Goal: Task Accomplishment & Management: Manage account settings

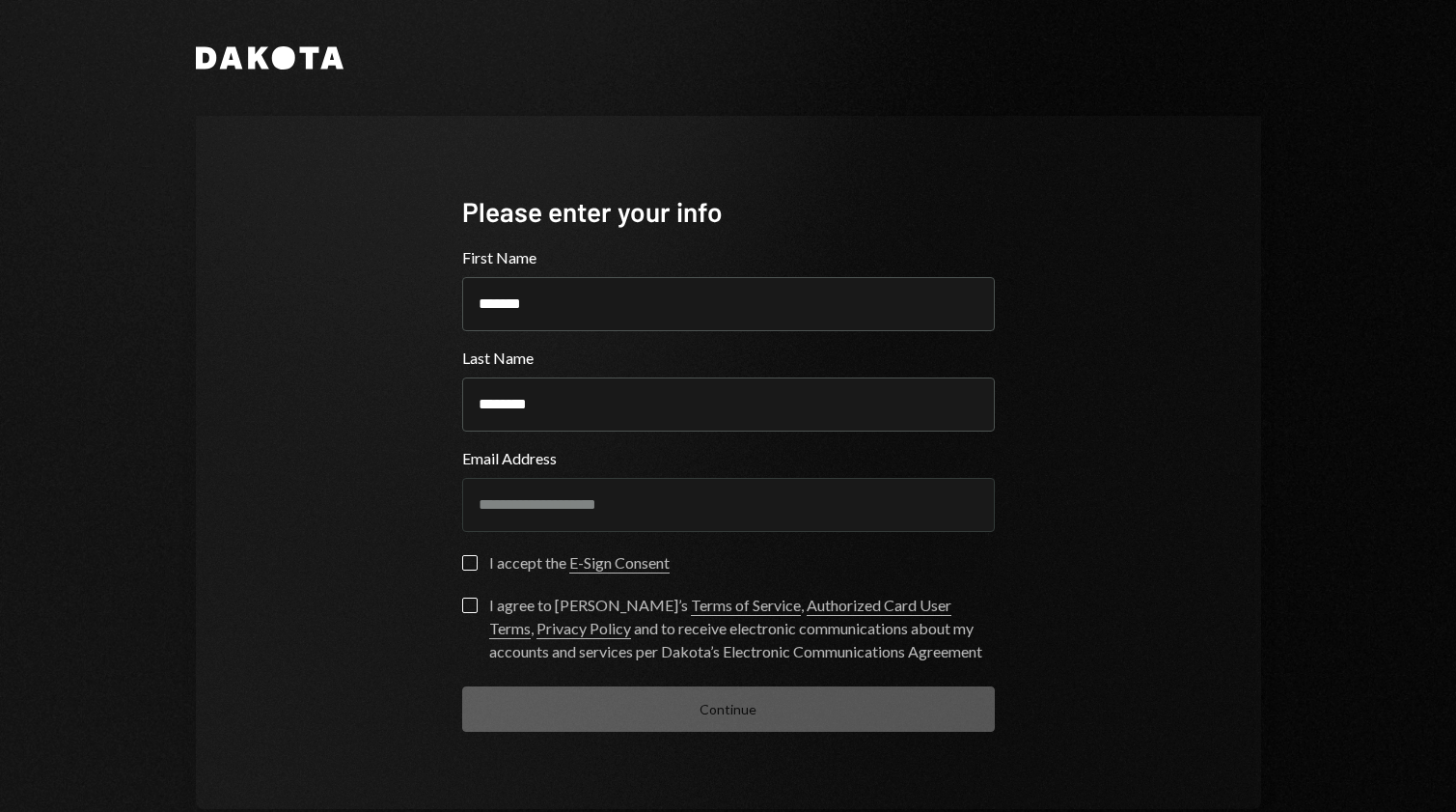
click at [1151, 588] on div "**********" at bounding box center [729, 462] width 1065 height 693
click at [454, 567] on div "**********" at bounding box center [728, 462] width 579 height 693
drag, startPoint x: 469, startPoint y: 565, endPoint x: 470, endPoint y: 589, distance: 24.0
click at [469, 565] on button "I accept the E-Sign Consent" at bounding box center [470, 563] width 16 height 16
click at [468, 608] on button "I agree to [PERSON_NAME]’s Terms of Service , Authorized Card User Terms , Priv…" at bounding box center [470, 605] width 16 height 16
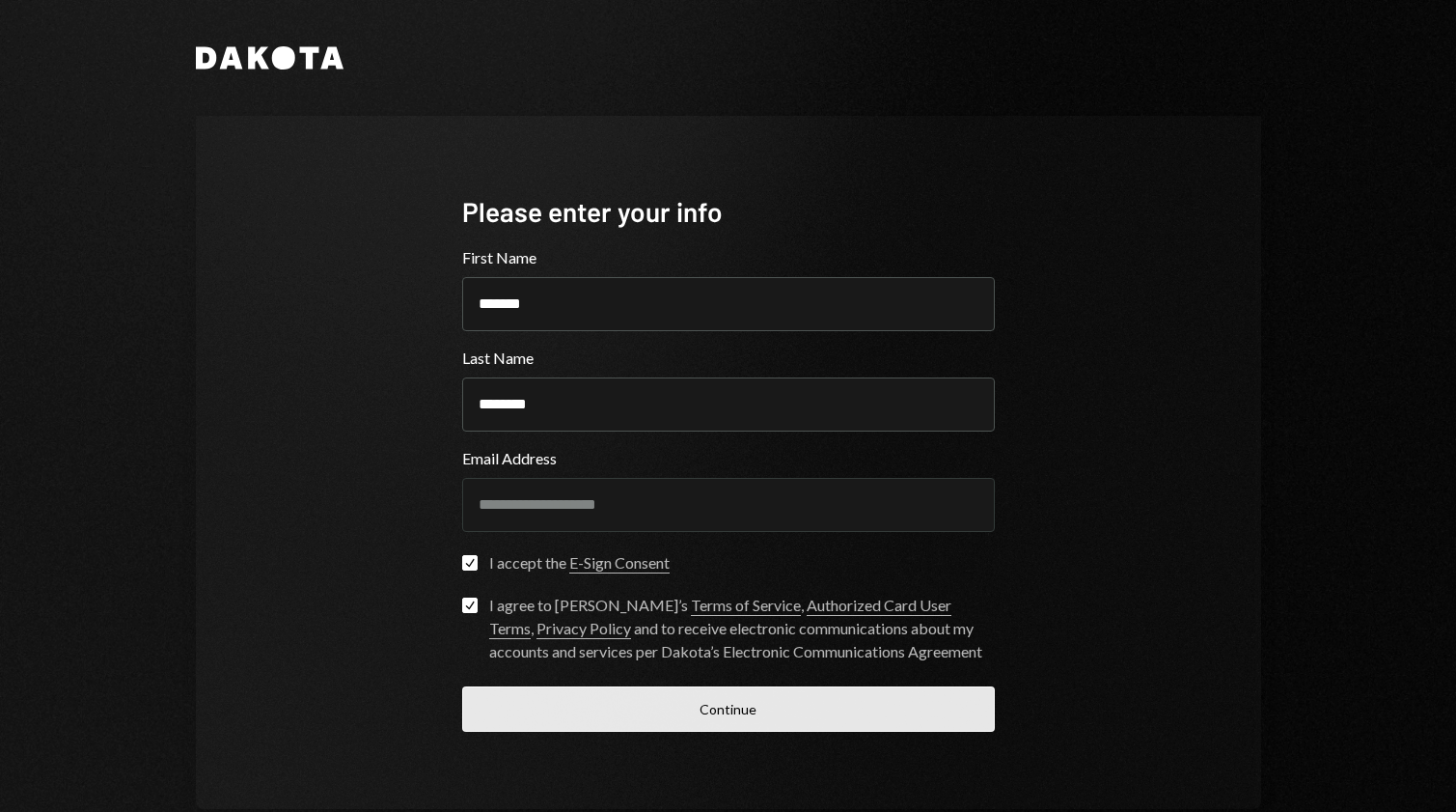
click at [612, 724] on button "Continue" at bounding box center [728, 708] width 533 height 45
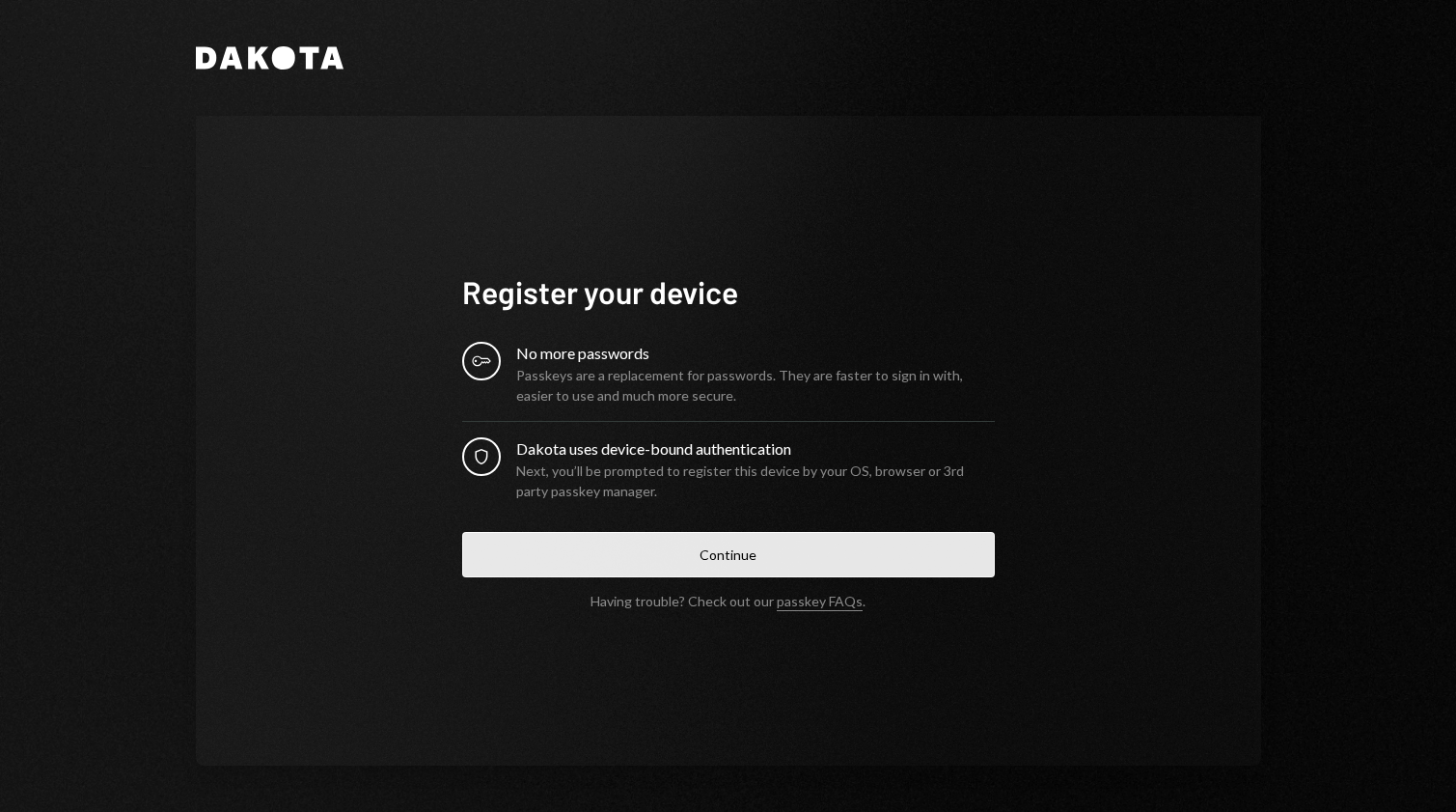
click at [675, 558] on button "Continue" at bounding box center [728, 554] width 533 height 45
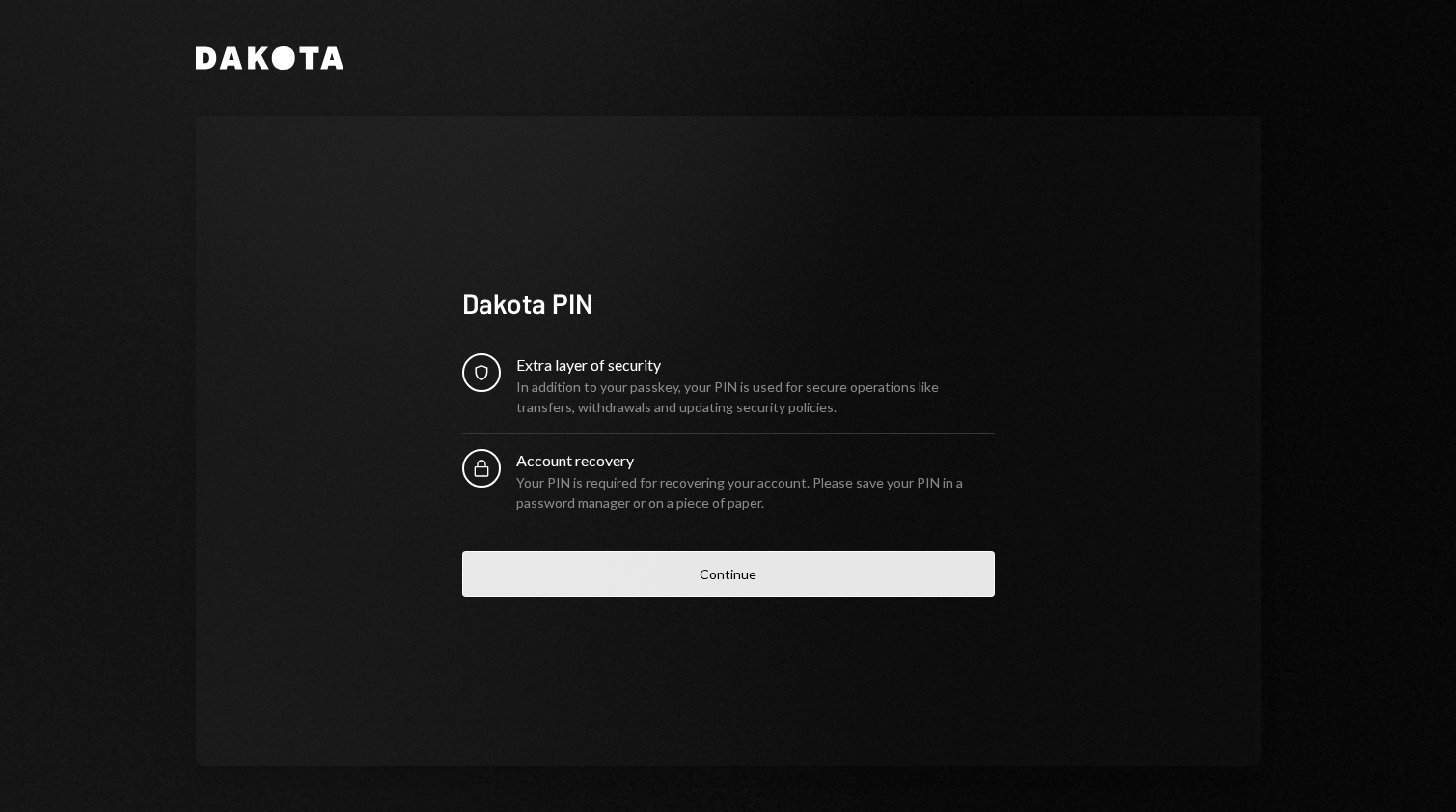
click at [680, 578] on button "Continue" at bounding box center [728, 574] width 533 height 45
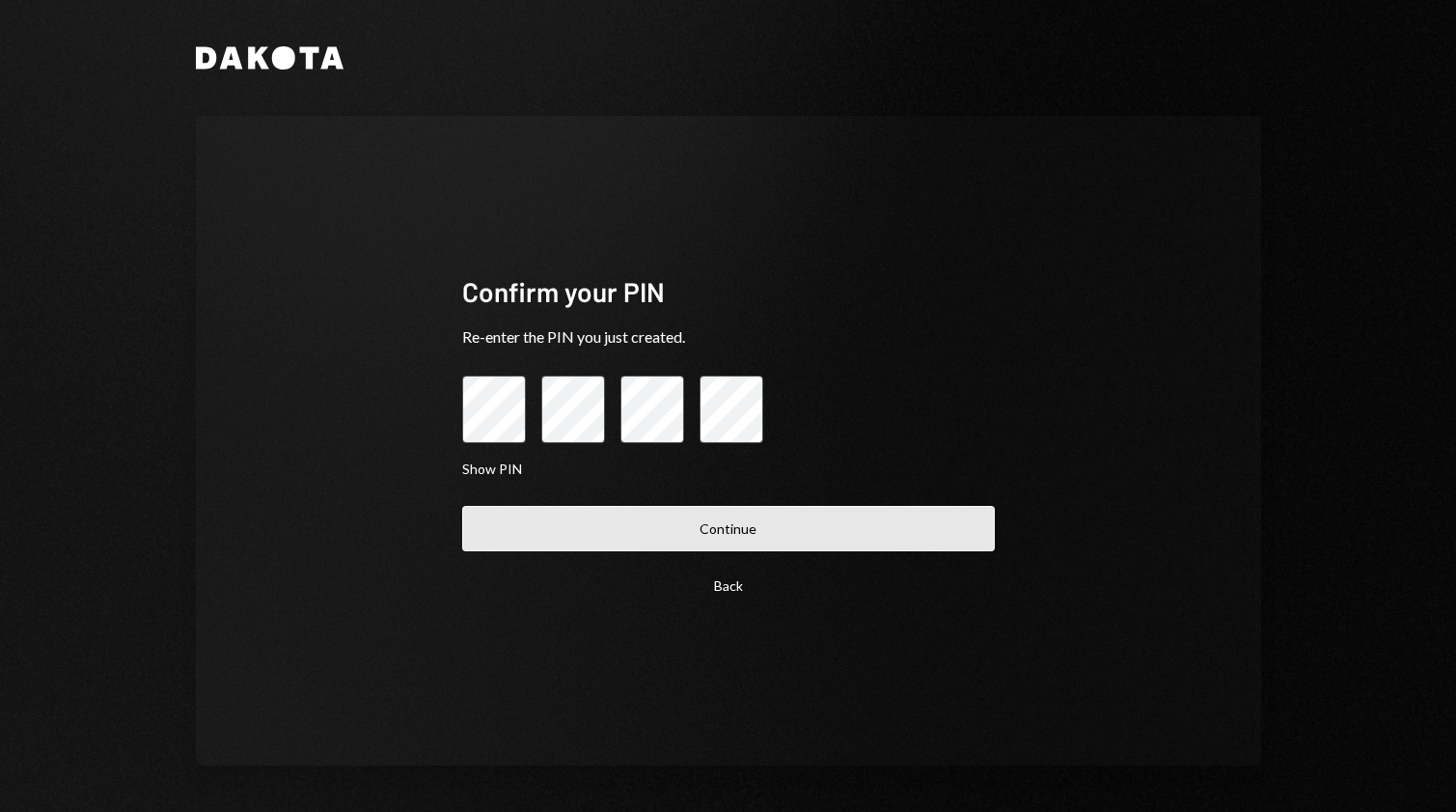
click at [746, 533] on button "Continue" at bounding box center [728, 529] width 533 height 45
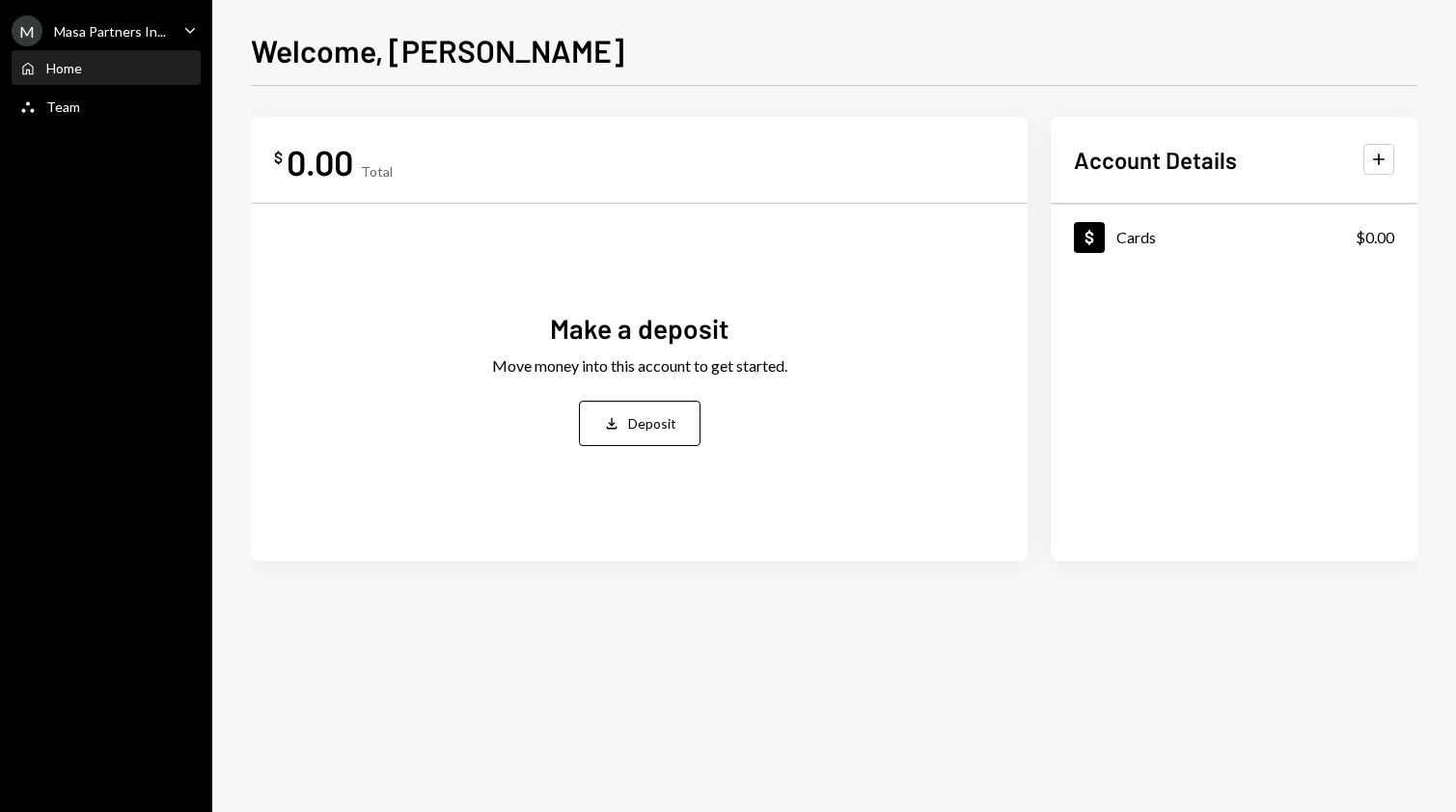
click at [159, 35] on div "Masa Partners In..." at bounding box center [109, 31] width 112 height 17
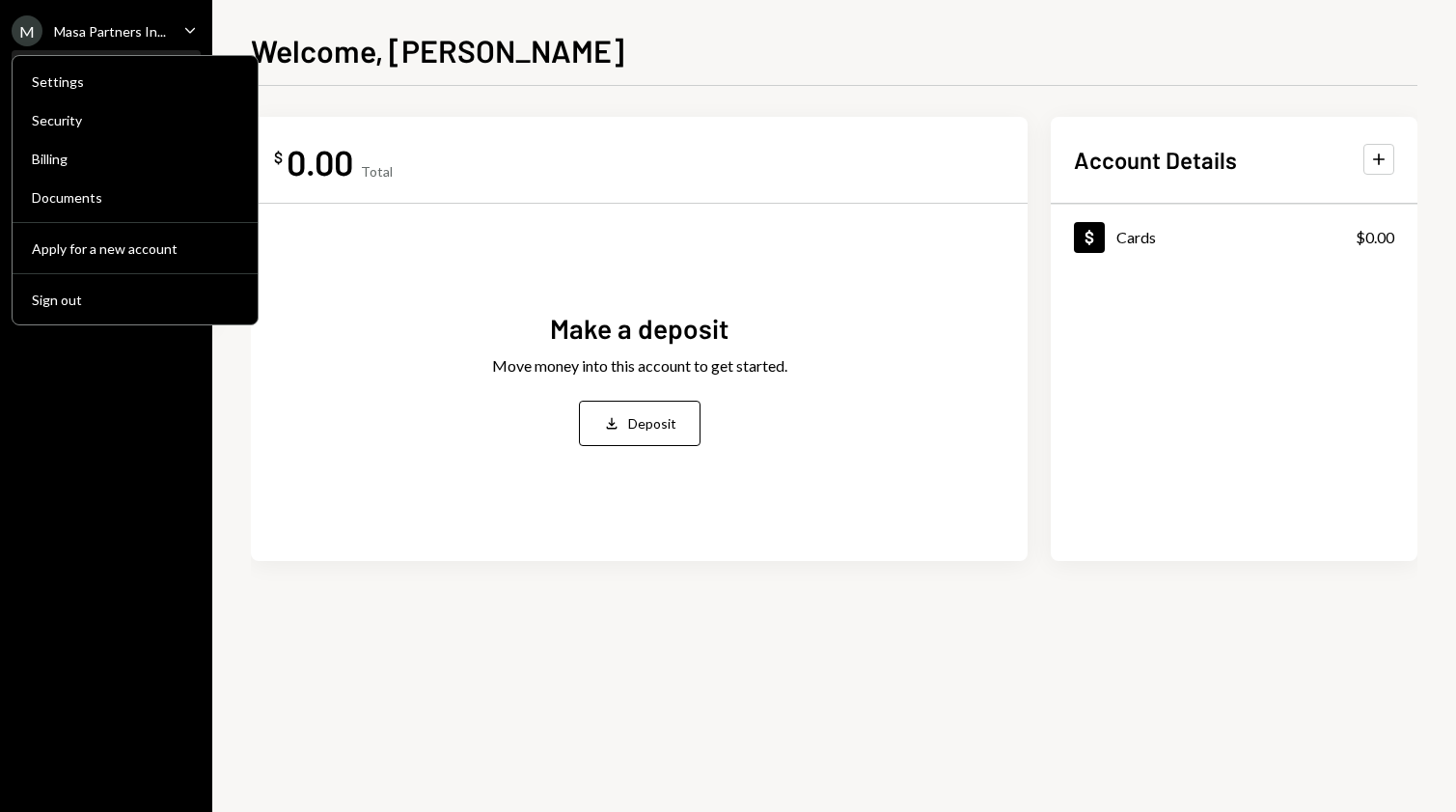
click at [412, 165] on div "$ 0.00 Total" at bounding box center [640, 161] width 731 height 43
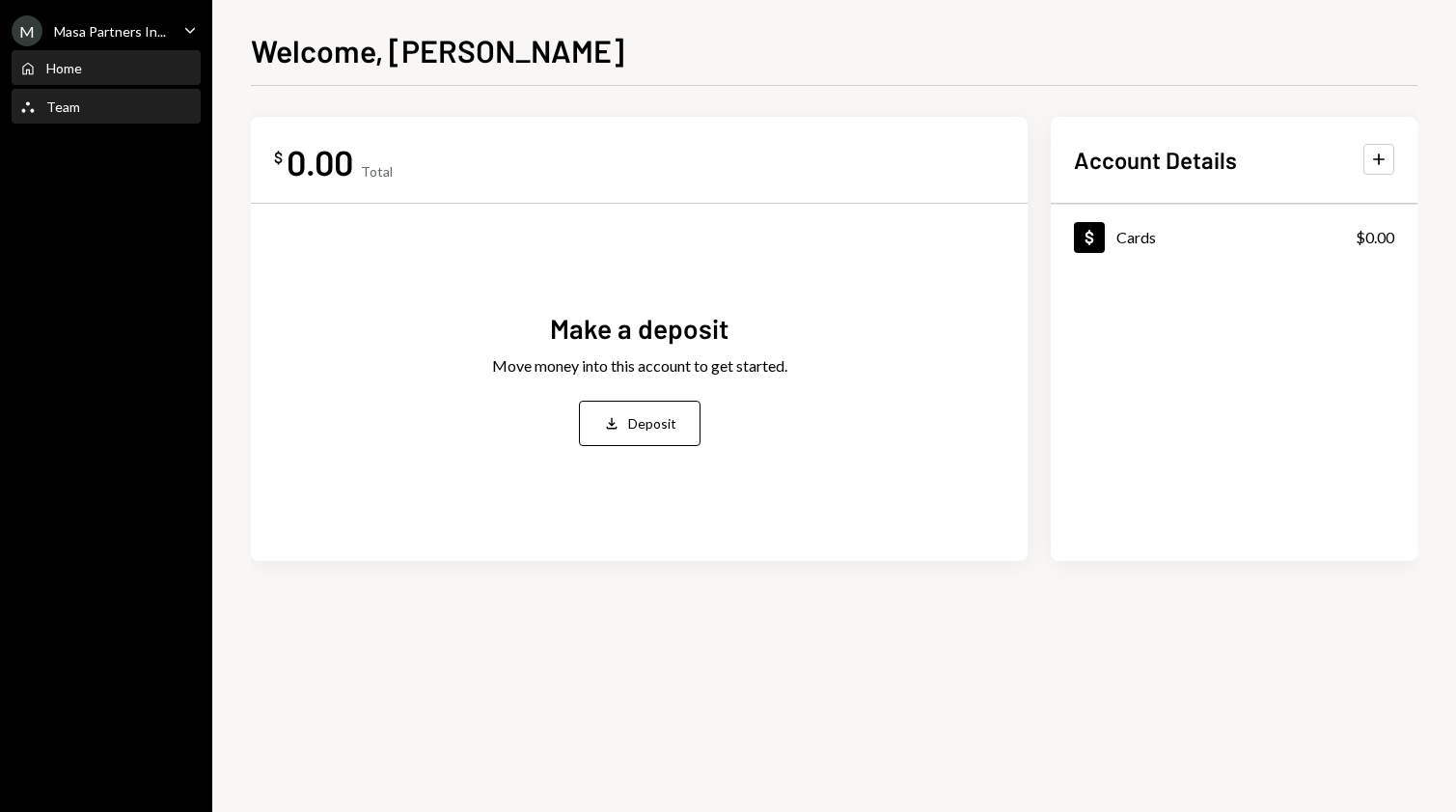
click at [88, 99] on div "Team Team" at bounding box center [107, 107] width 174 height 18
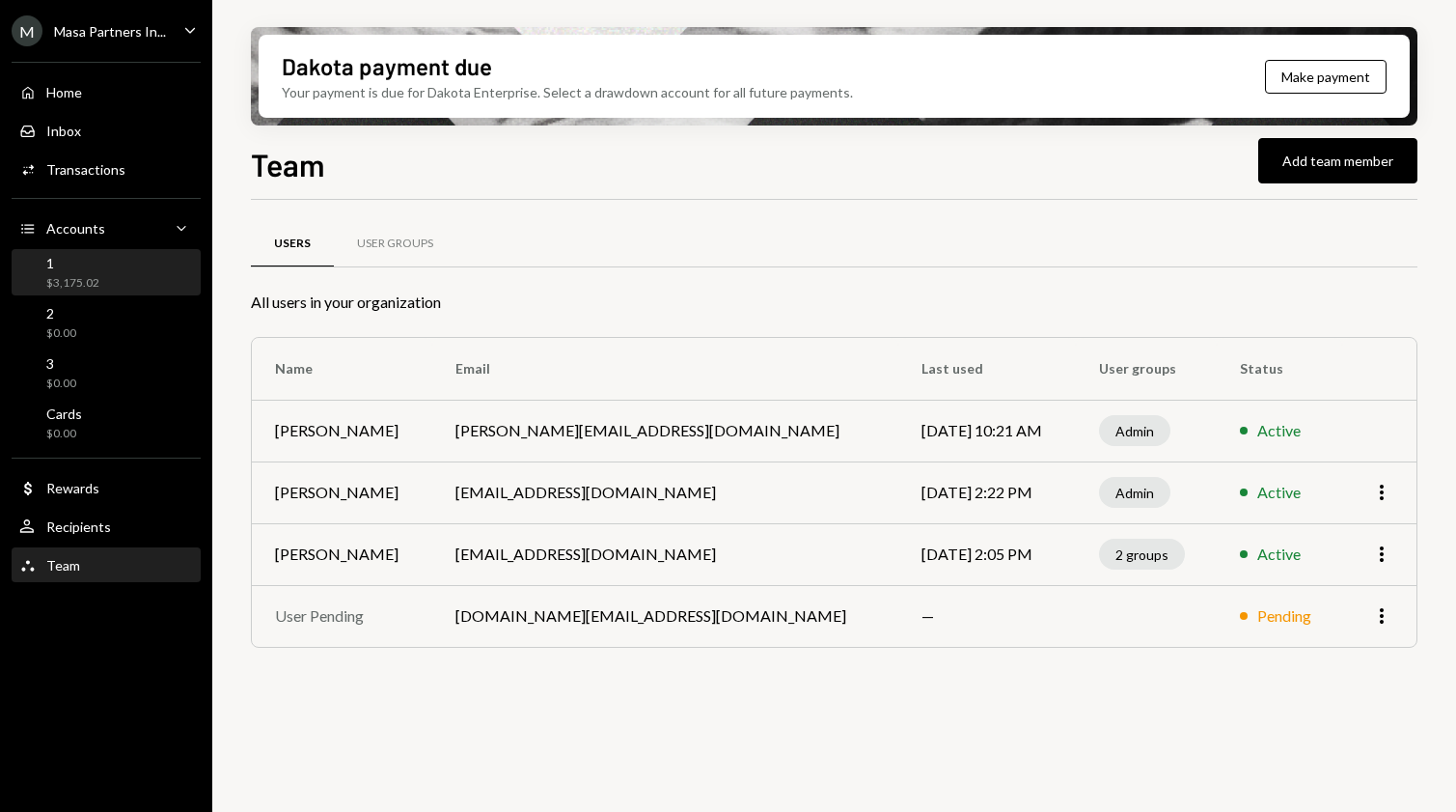
click at [89, 268] on div "1" at bounding box center [72, 263] width 53 height 17
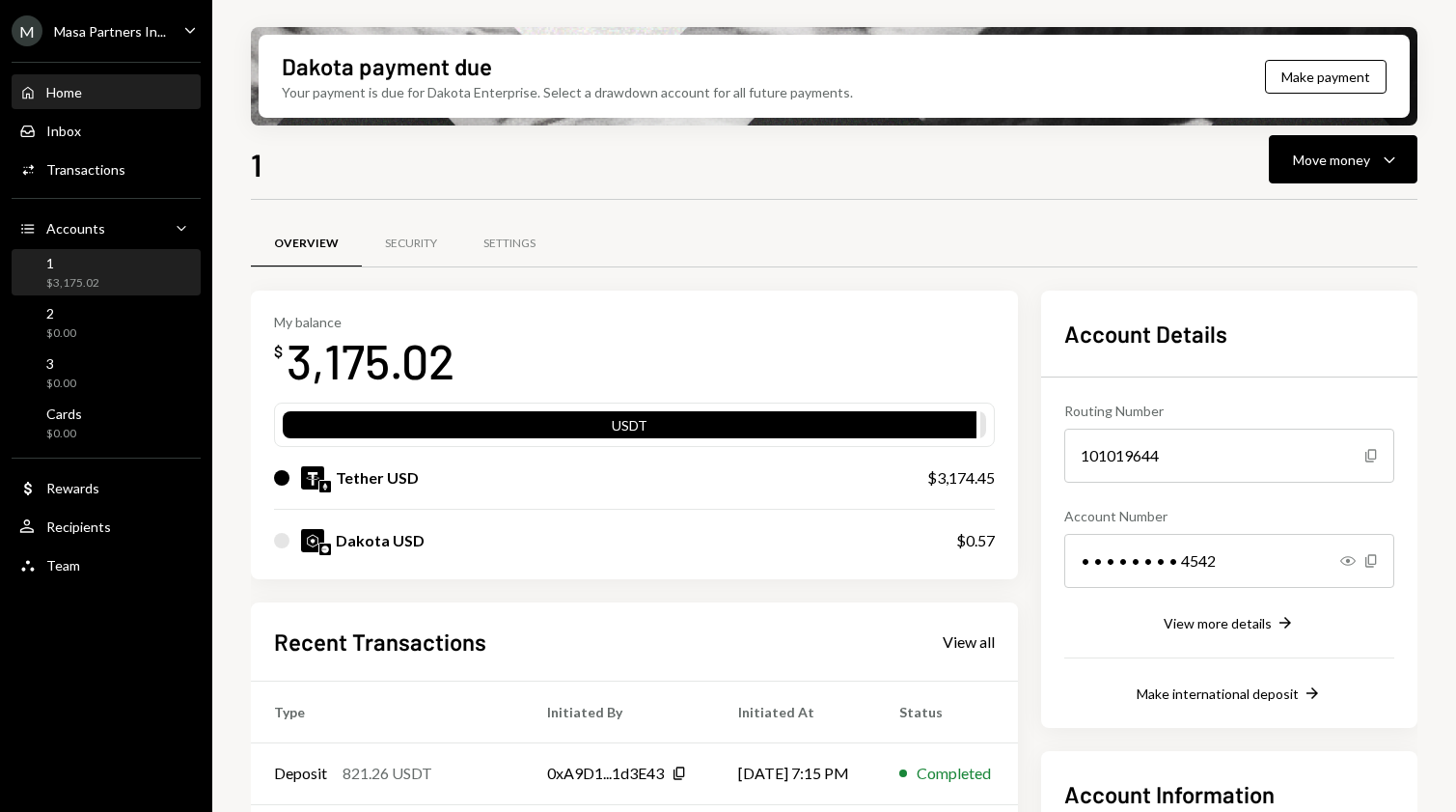
click at [88, 101] on div "Home Home" at bounding box center [107, 93] width 174 height 18
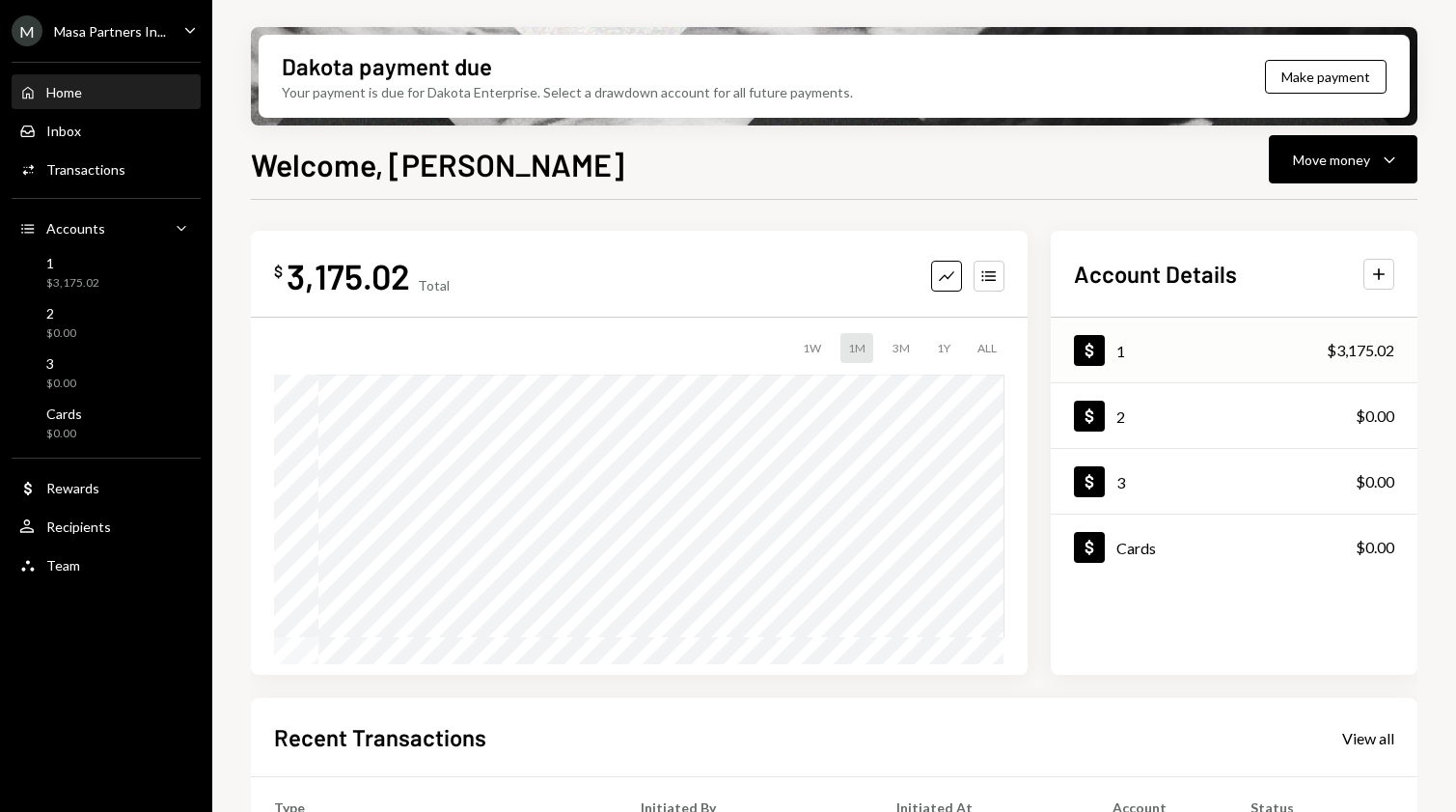
click at [1118, 342] on div "1" at bounding box center [1121, 351] width 9 height 19
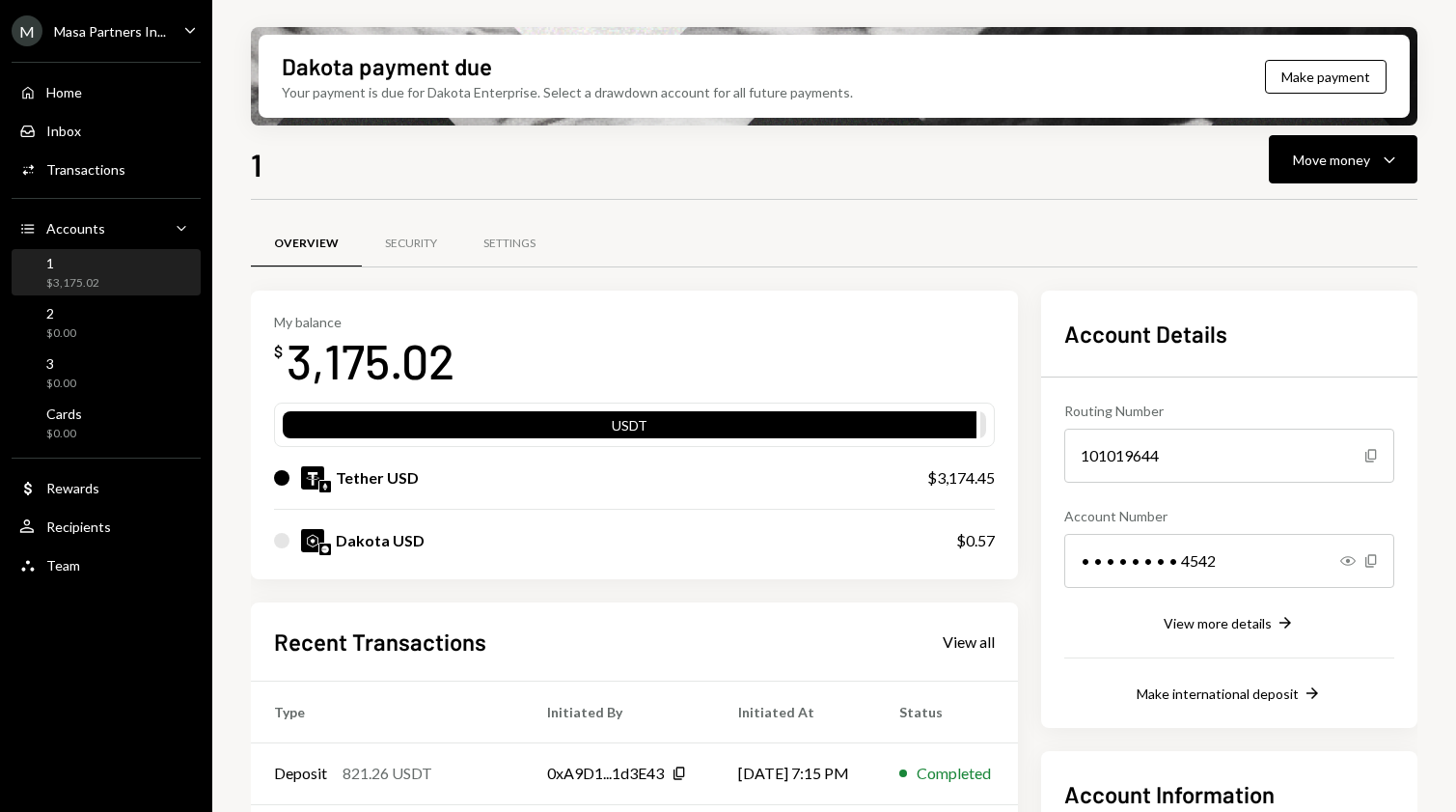
click at [1242, 450] on div "101019644" at bounding box center [1229, 455] width 330 height 54
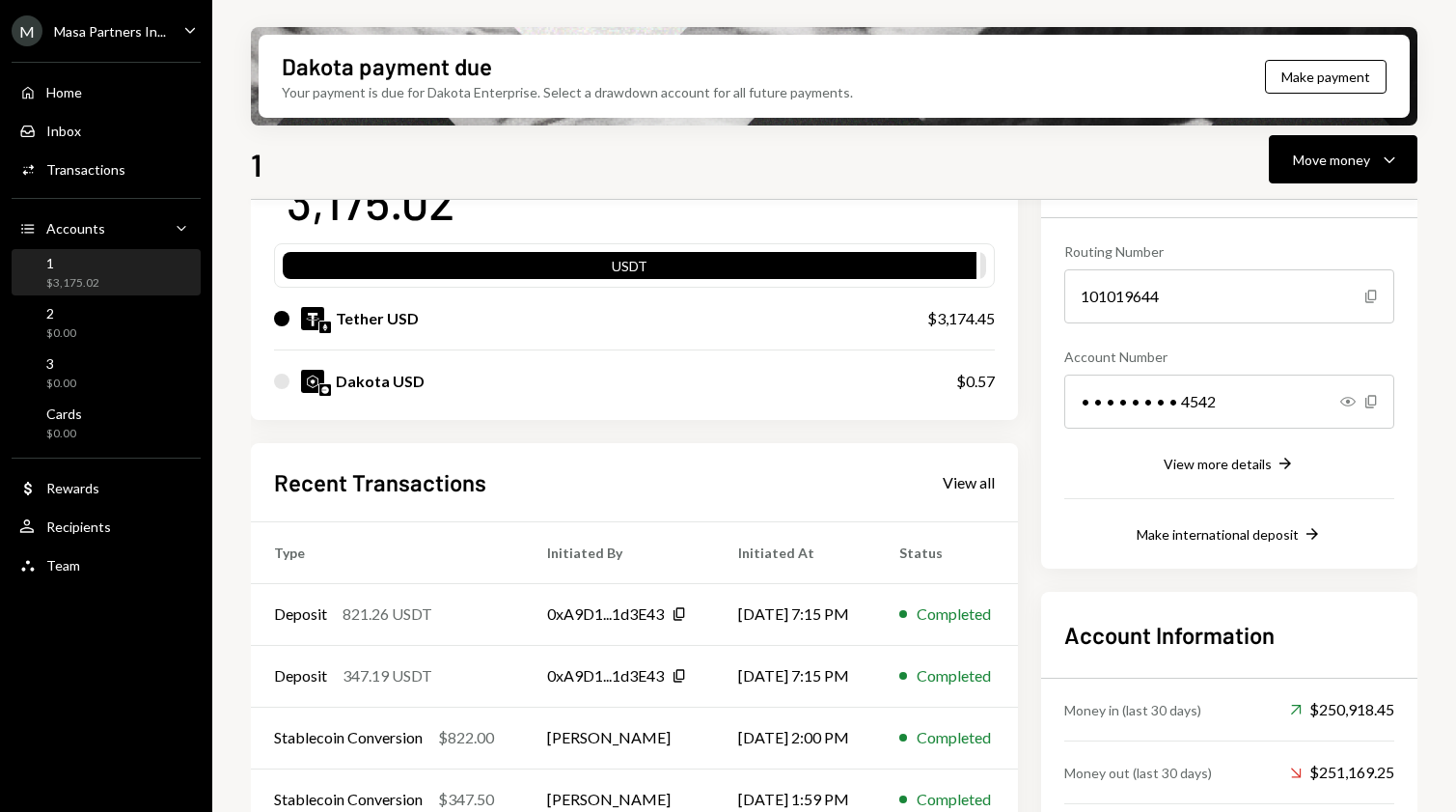
scroll to position [256, 0]
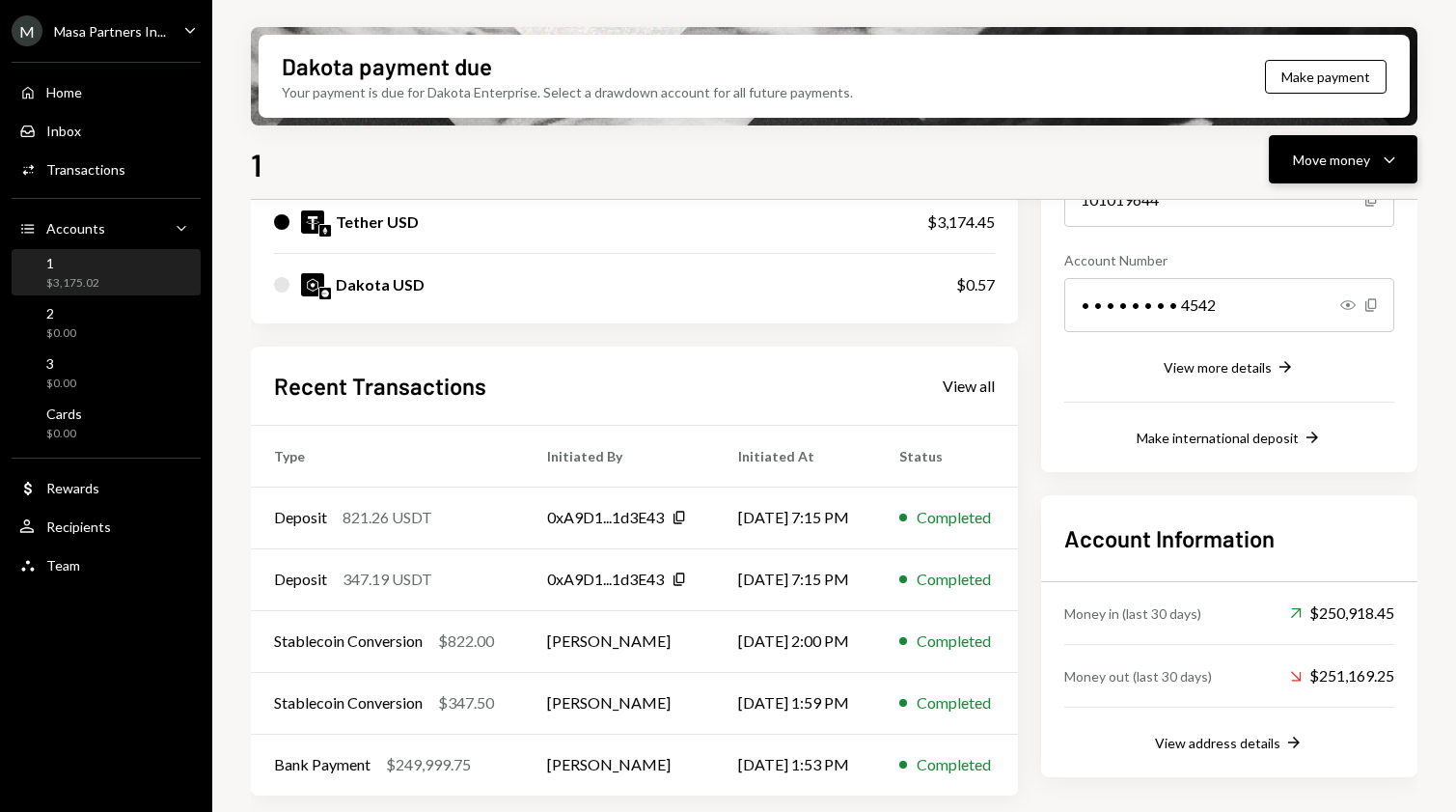
click at [1341, 150] on div "Move money" at bounding box center [1332, 159] width 77 height 21
click at [1301, 304] on div "Deposit" at bounding box center [1328, 304] width 141 height 21
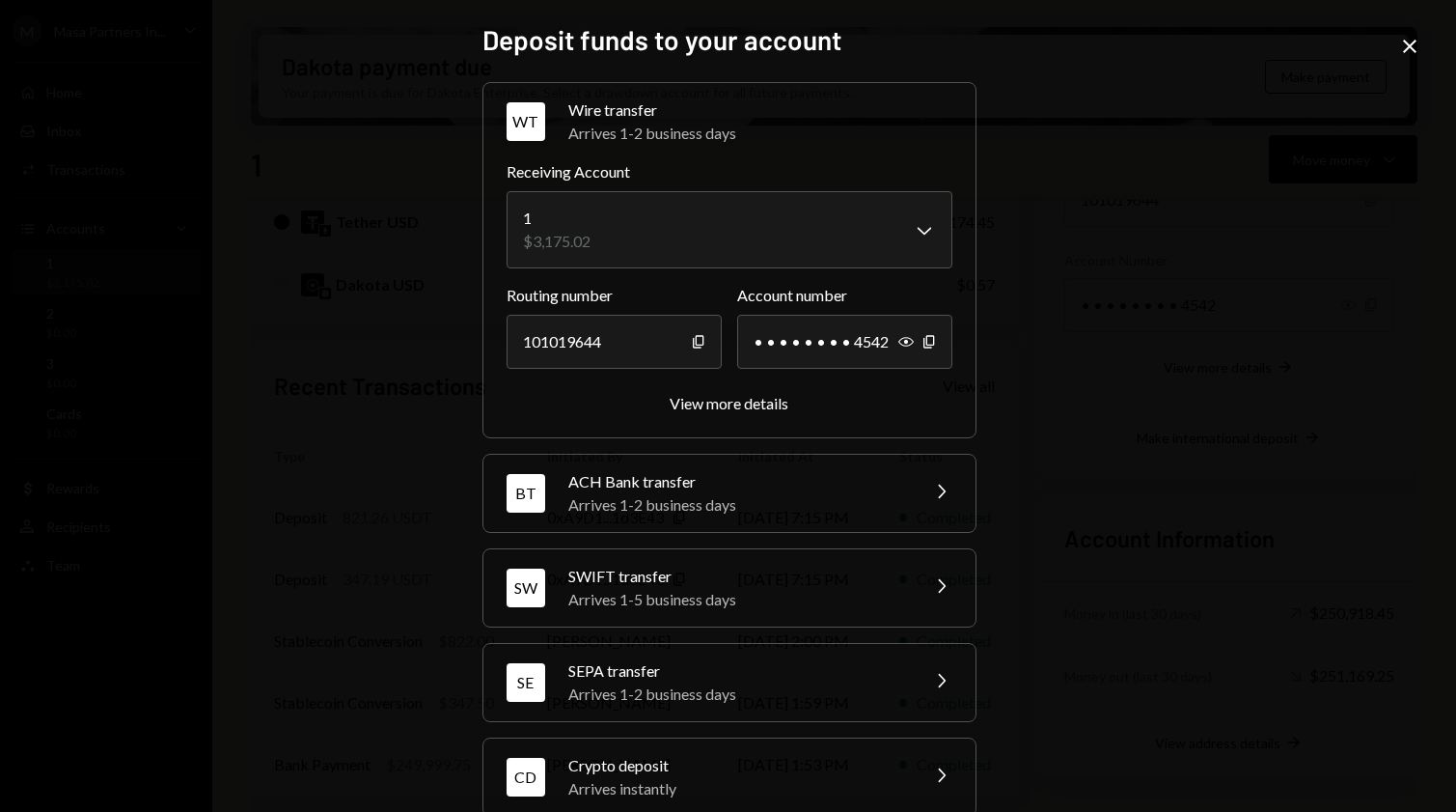
scroll to position [36, 0]
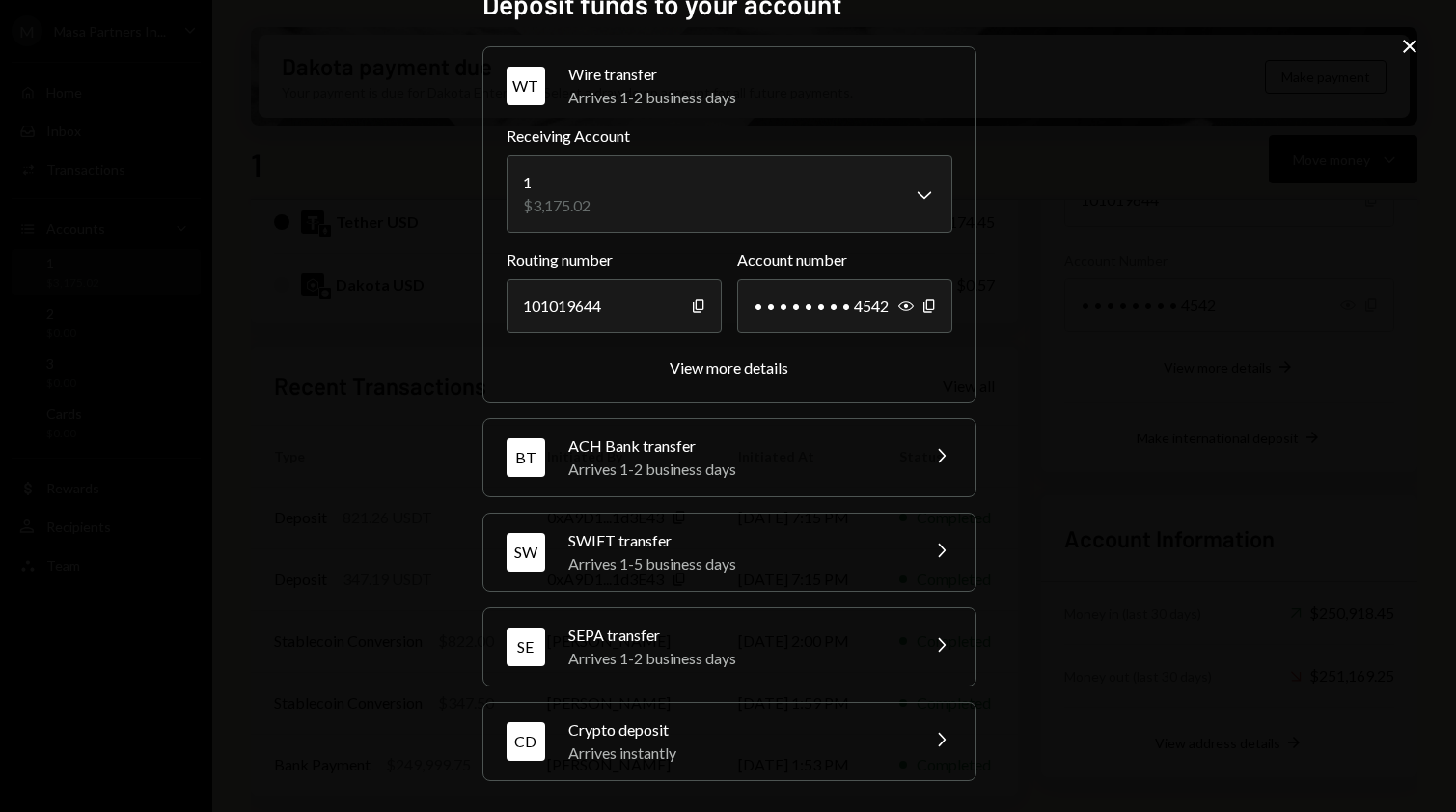
click at [700, 733] on div "Crypto deposit" at bounding box center [738, 730] width 338 height 23
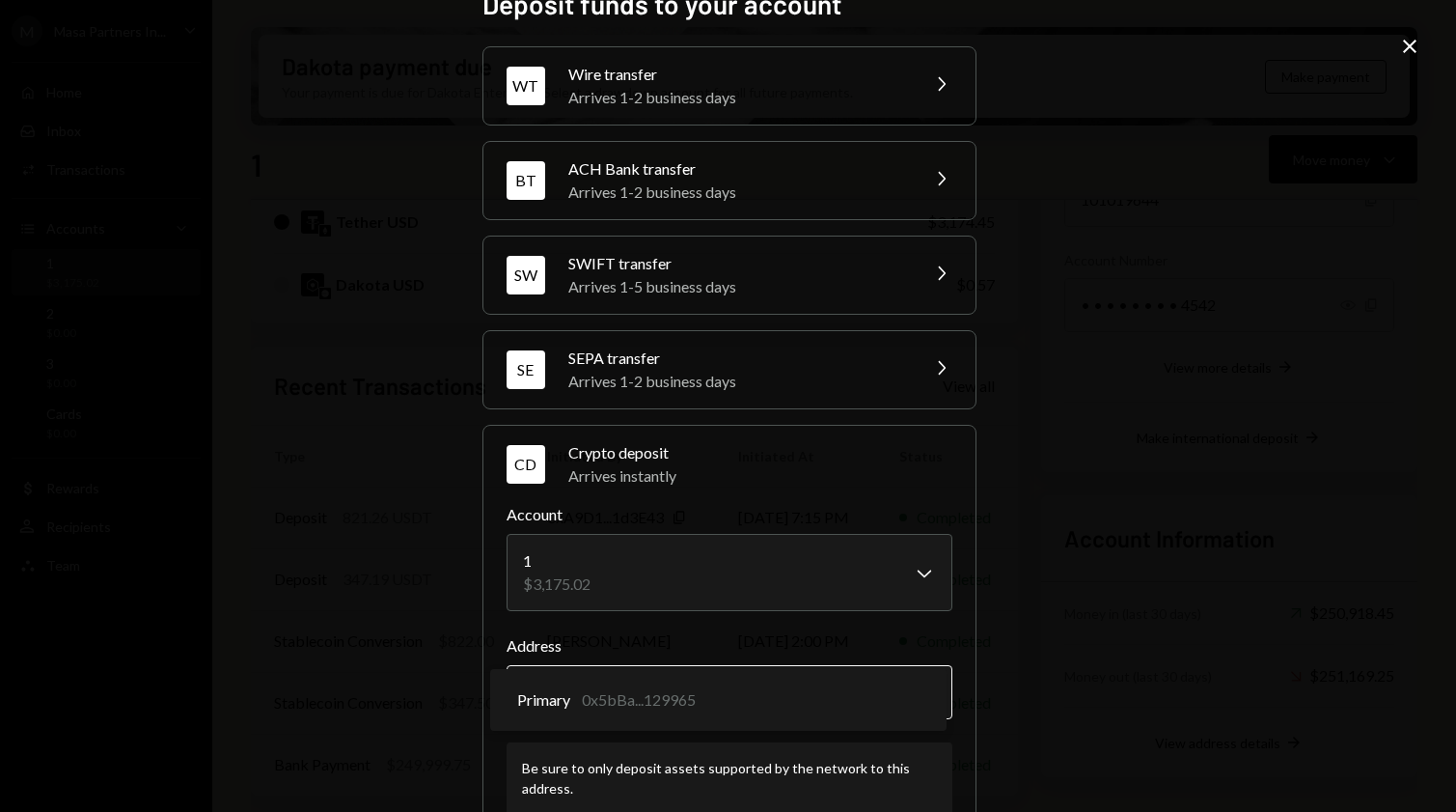
click at [749, 684] on body "M Masa Partners In... Caret Down Home Home Inbox Inbox Activities Transactions …" at bounding box center [728, 406] width 1456 height 812
click at [714, 701] on body "M Masa Partners In... Caret Down Home Home Inbox Inbox Activities Transactions …" at bounding box center [728, 406] width 1456 height 812
click at [1275, 649] on div "**********" at bounding box center [728, 406] width 1456 height 812
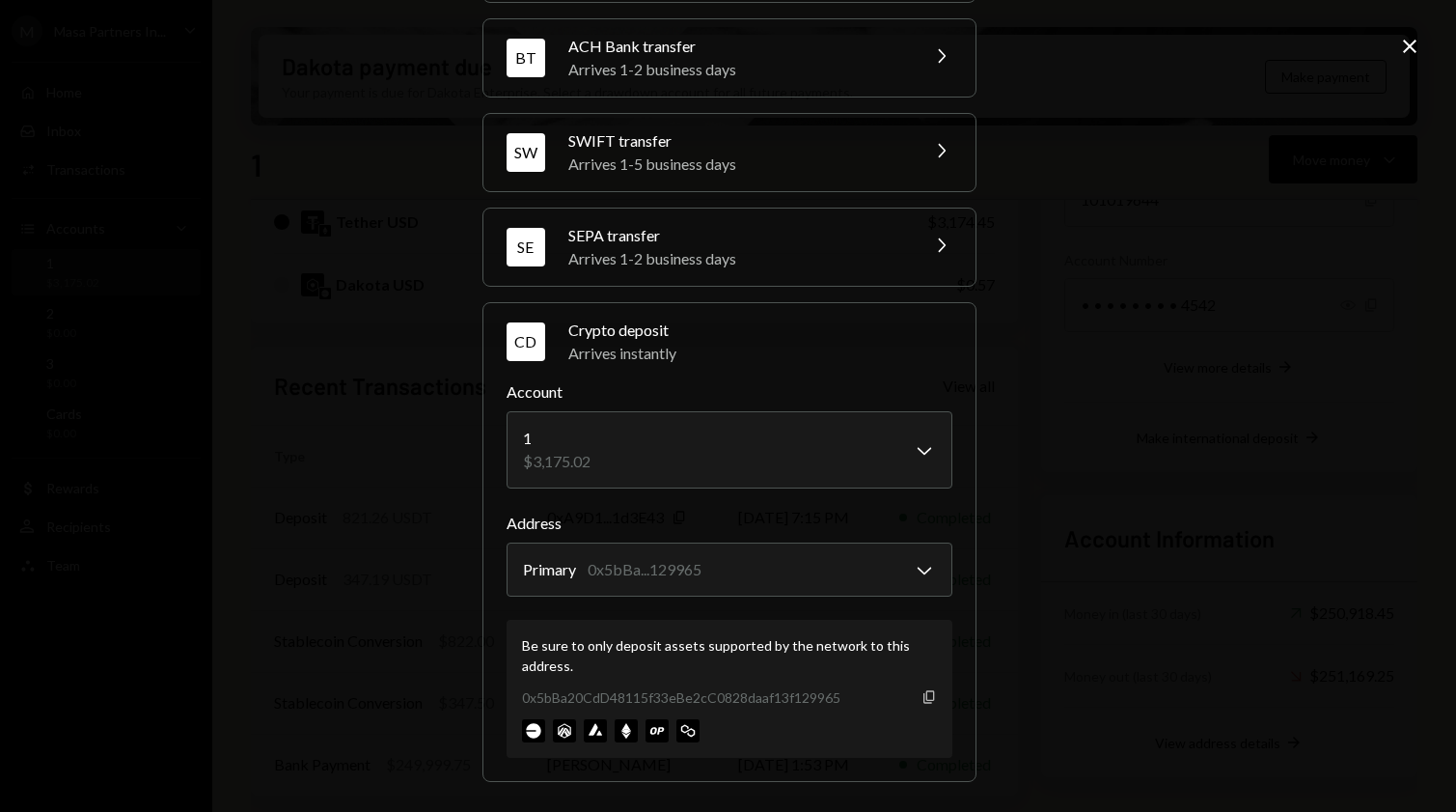
click at [921, 697] on icon "Copy" at bounding box center [929, 697] width 16 height 16
click at [925, 702] on icon "Copy" at bounding box center [929, 697] width 16 height 16
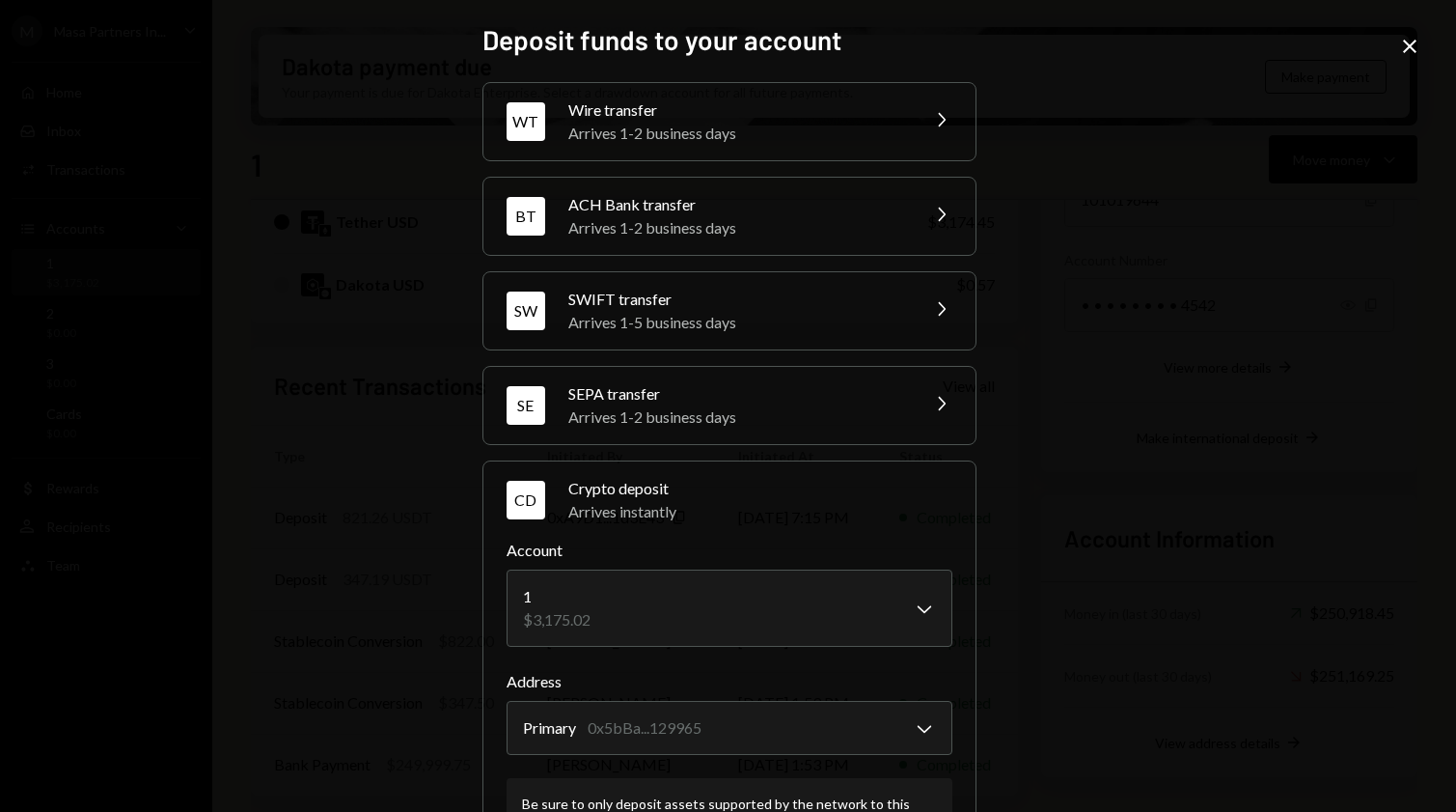
click at [1413, 41] on icon "Close" at bounding box center [1410, 47] width 23 height 23
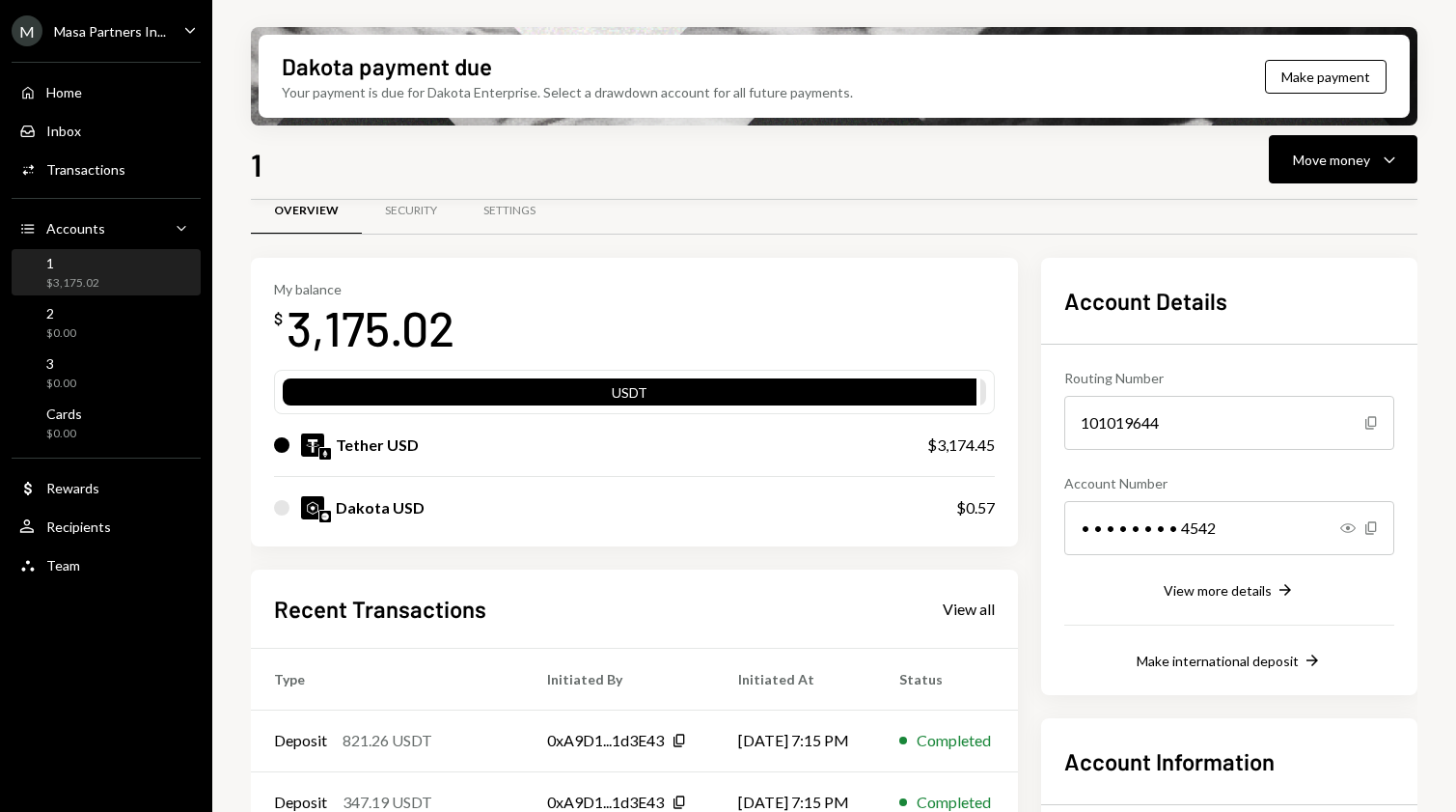
scroll to position [27, 0]
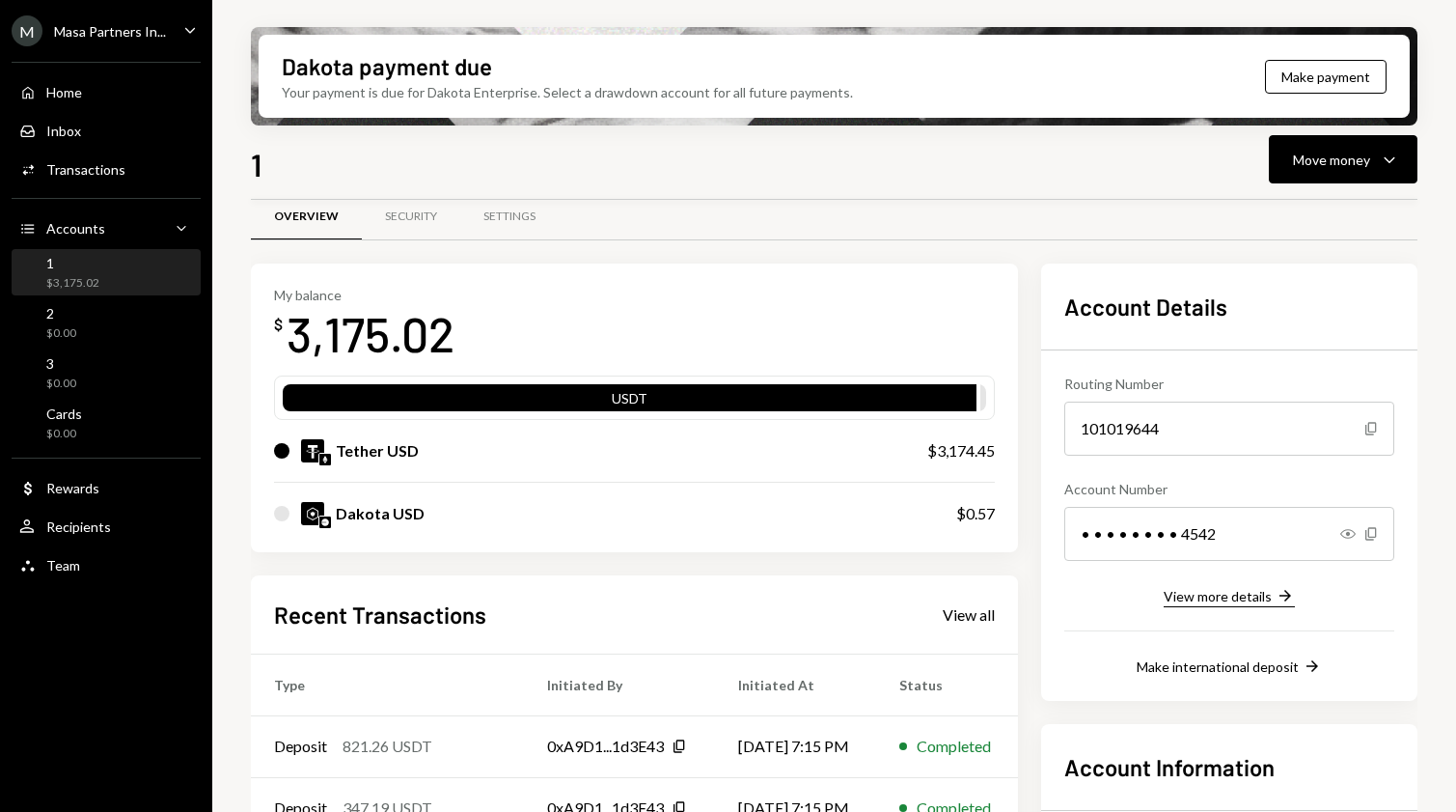
click at [1256, 595] on div "View more details" at bounding box center [1218, 596] width 108 height 17
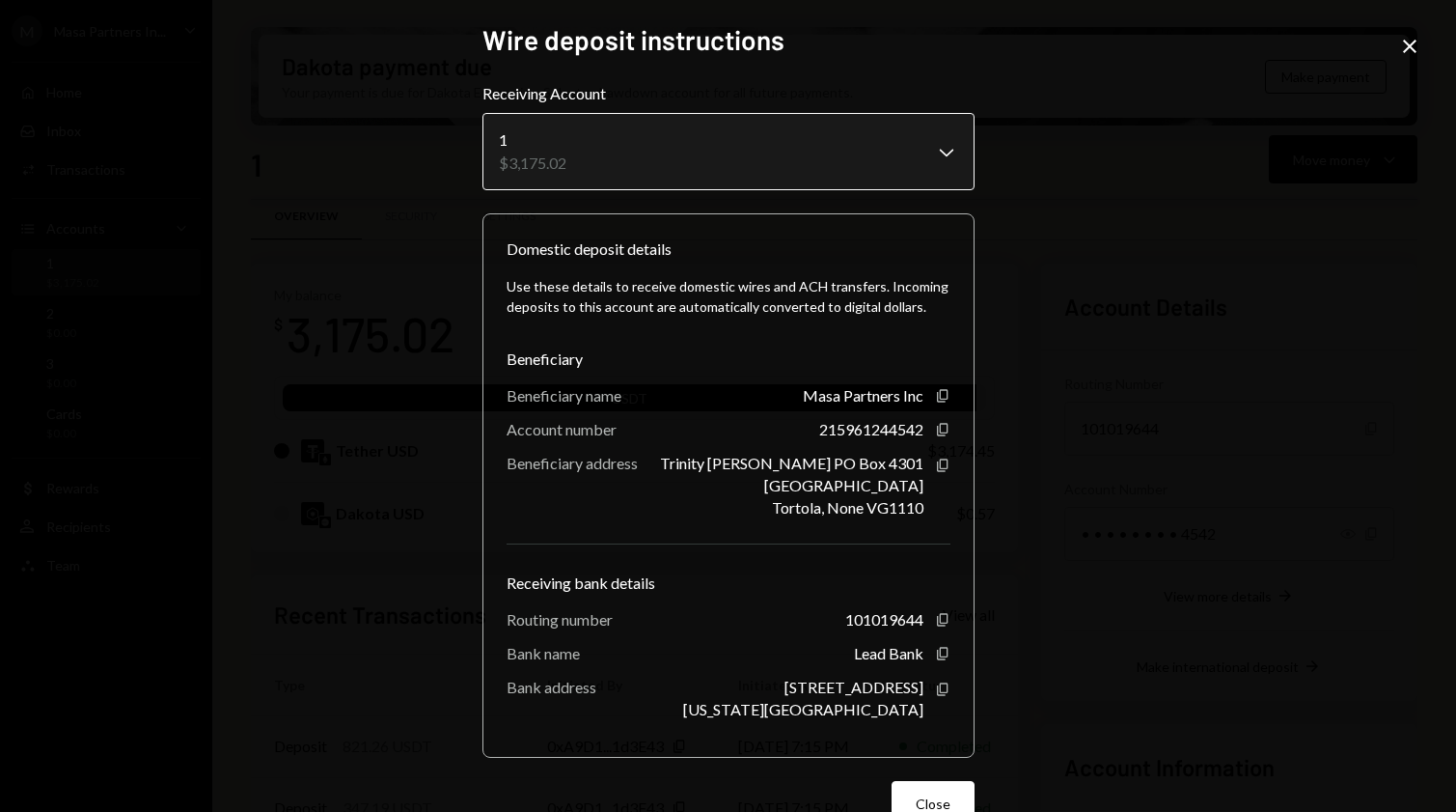
click at [893, 126] on body "M Masa Partners In... Caret Down Home Home Inbox Inbox Activities Transactions …" at bounding box center [728, 406] width 1456 height 812
click at [1115, 138] on div "**********" at bounding box center [728, 406] width 1456 height 812
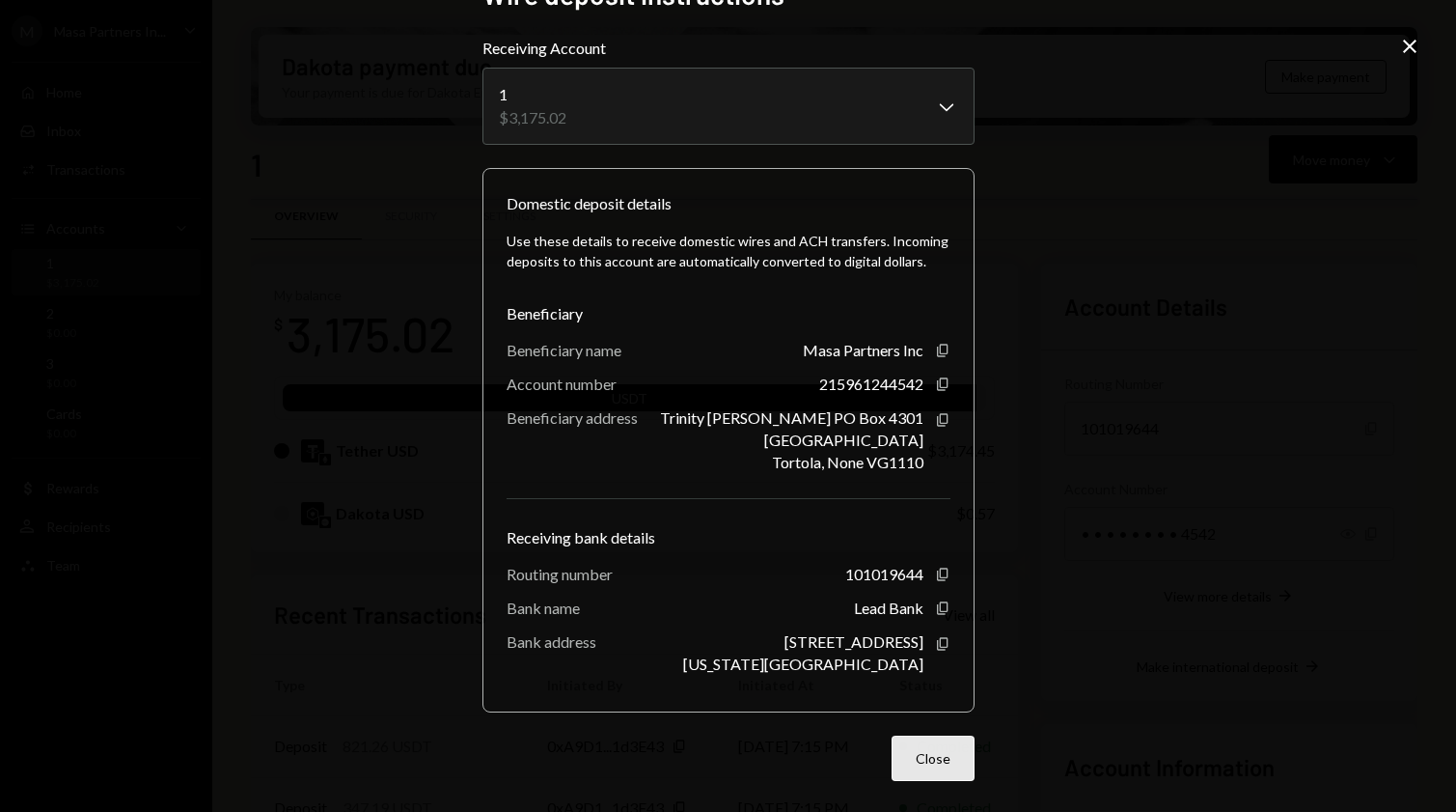
click at [921, 769] on button "Close" at bounding box center [933, 758] width 83 height 45
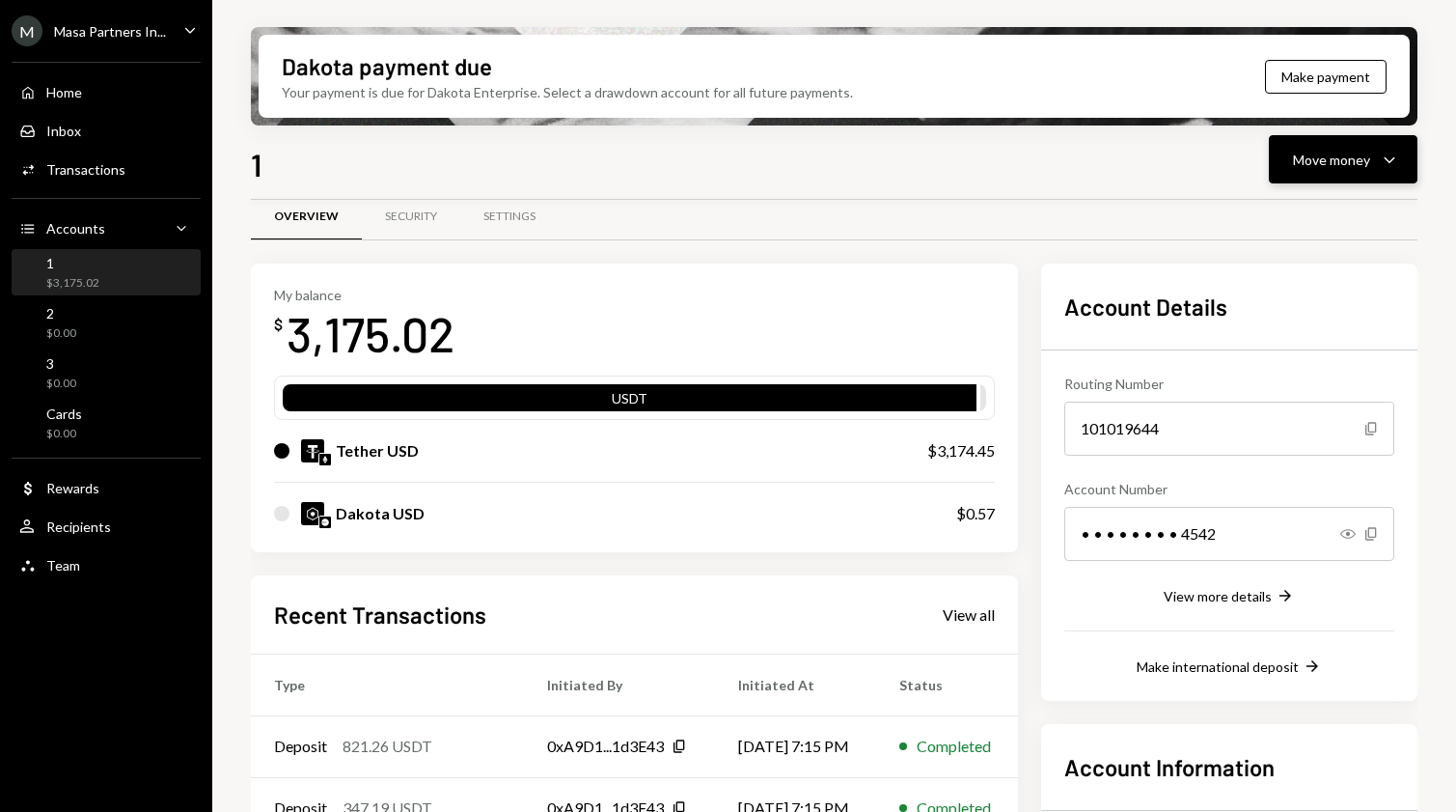
click at [1350, 163] on div "Move money" at bounding box center [1332, 159] width 77 height 21
click at [1299, 221] on div "Send" at bounding box center [1328, 217] width 141 height 21
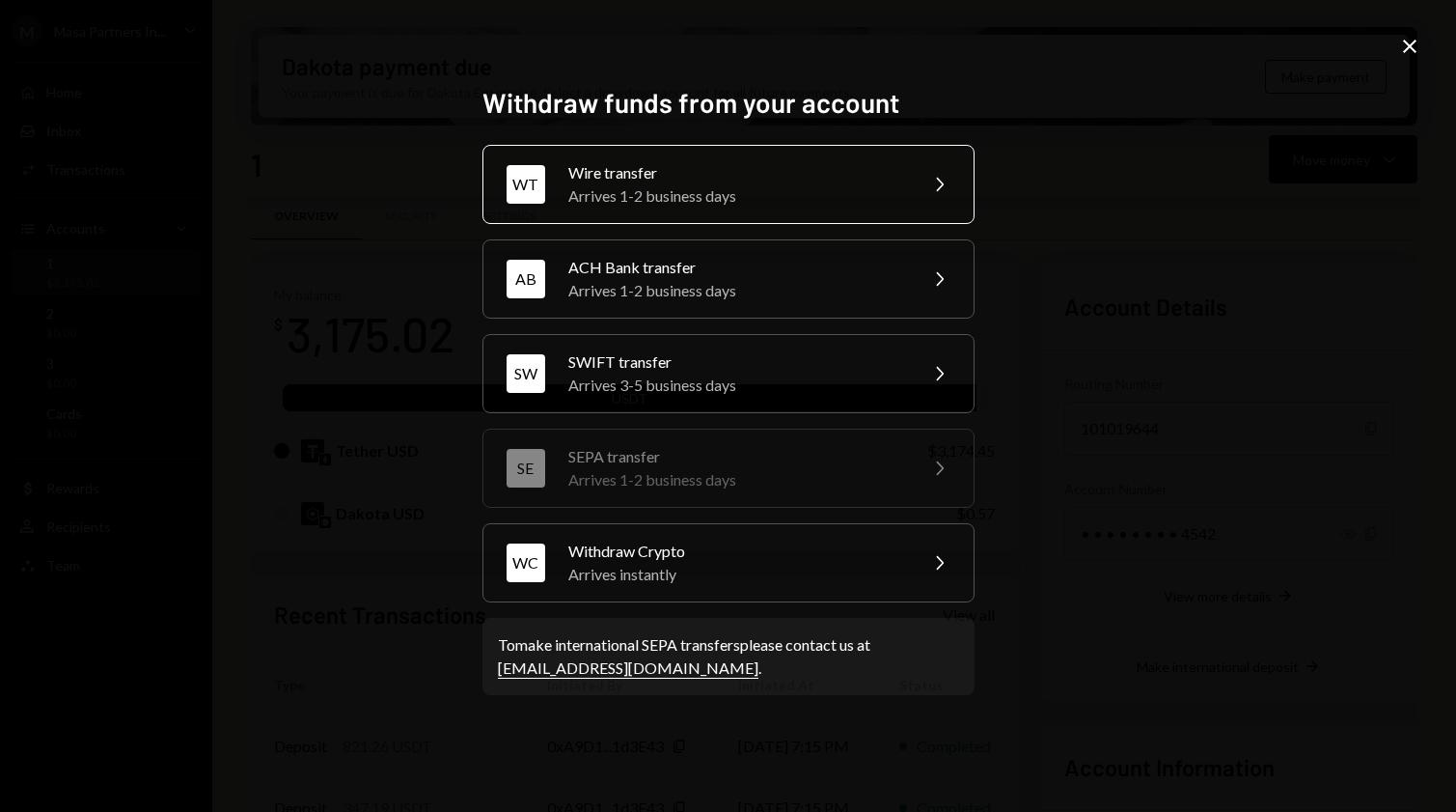
click at [816, 191] on div "Arrives 1-2 business days" at bounding box center [737, 196] width 336 height 23
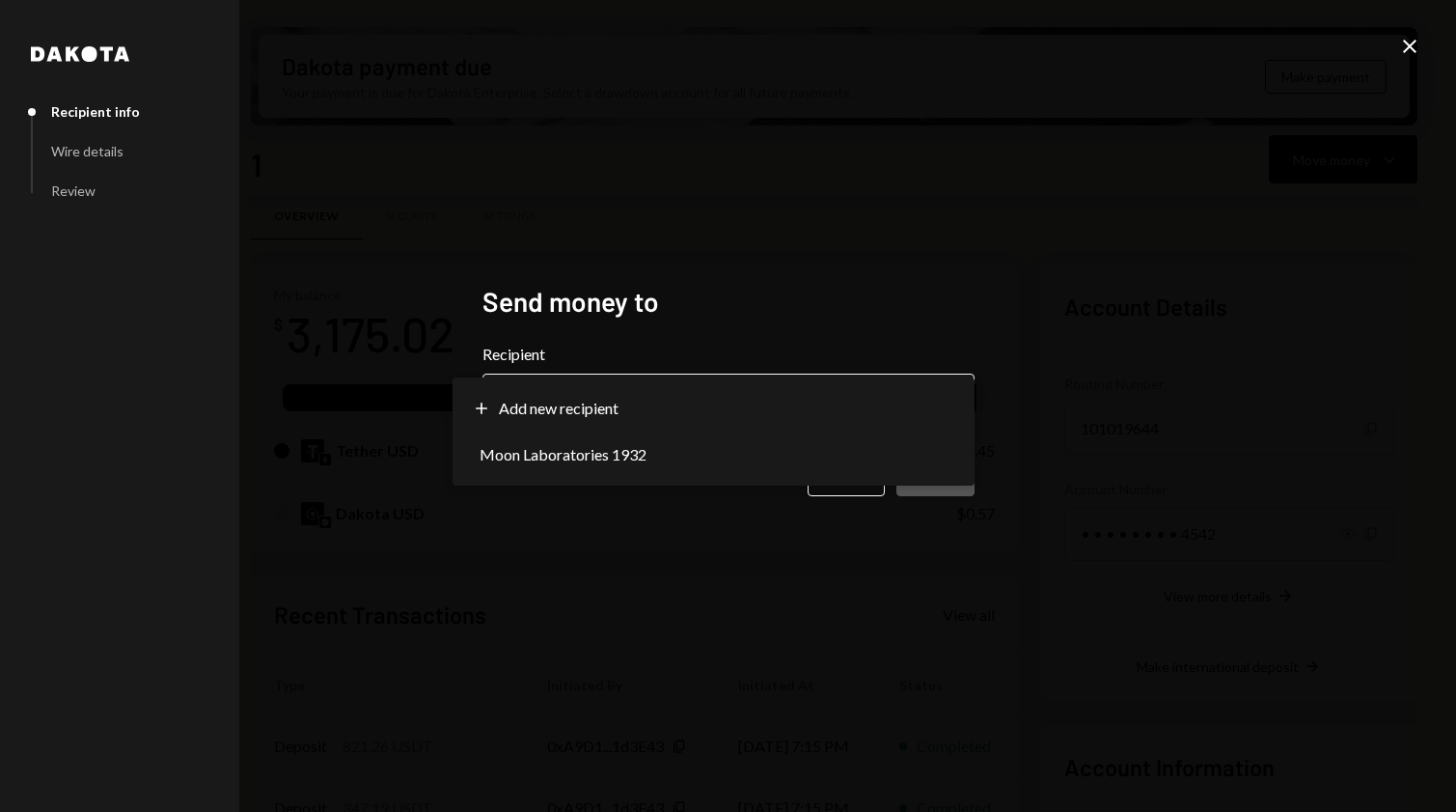
click at [739, 417] on body "M Masa Partners In... Caret Down Home Home Inbox Inbox Activities Transactions …" at bounding box center [728, 406] width 1456 height 812
select select "**********"
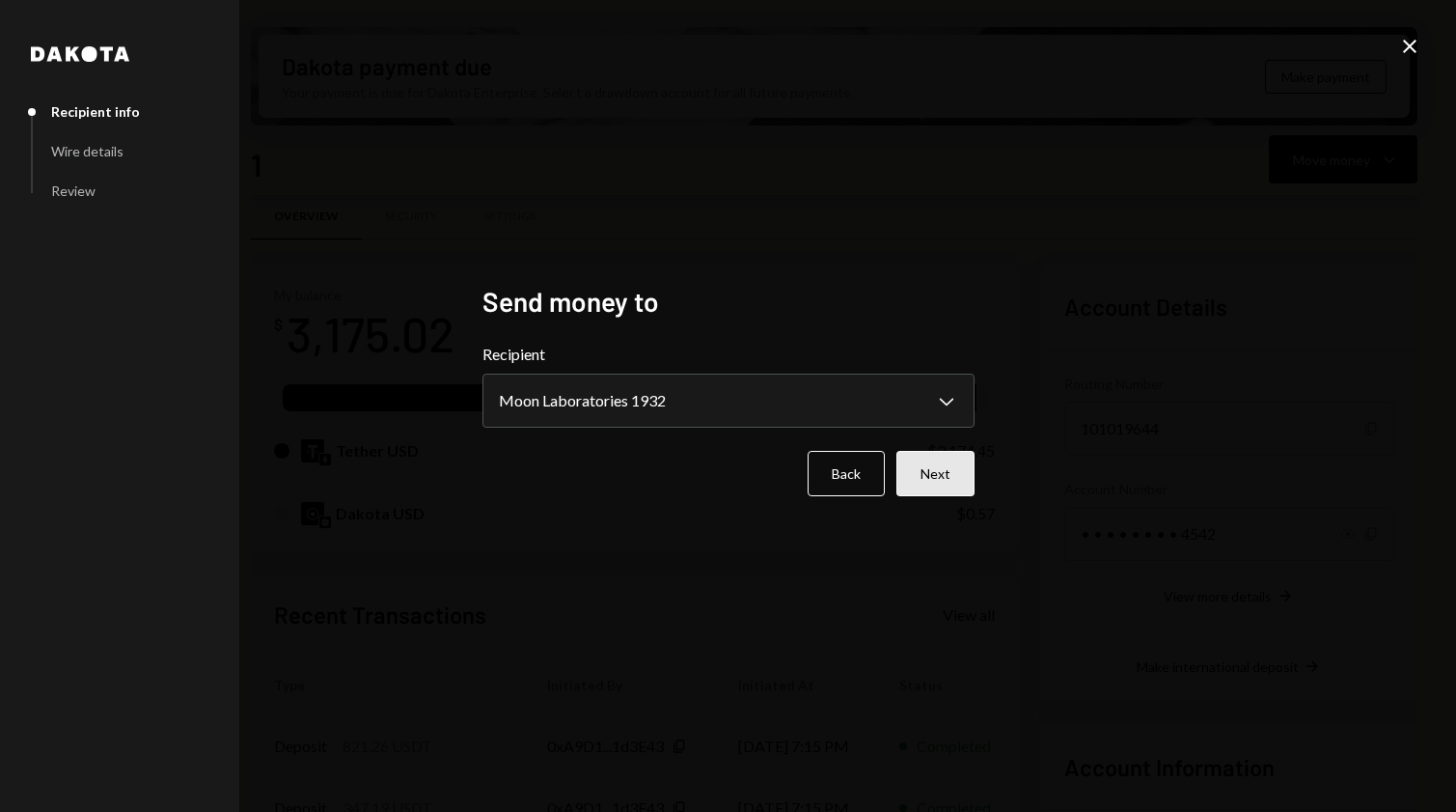
click at [934, 490] on button "Next" at bounding box center [936, 473] width 78 height 45
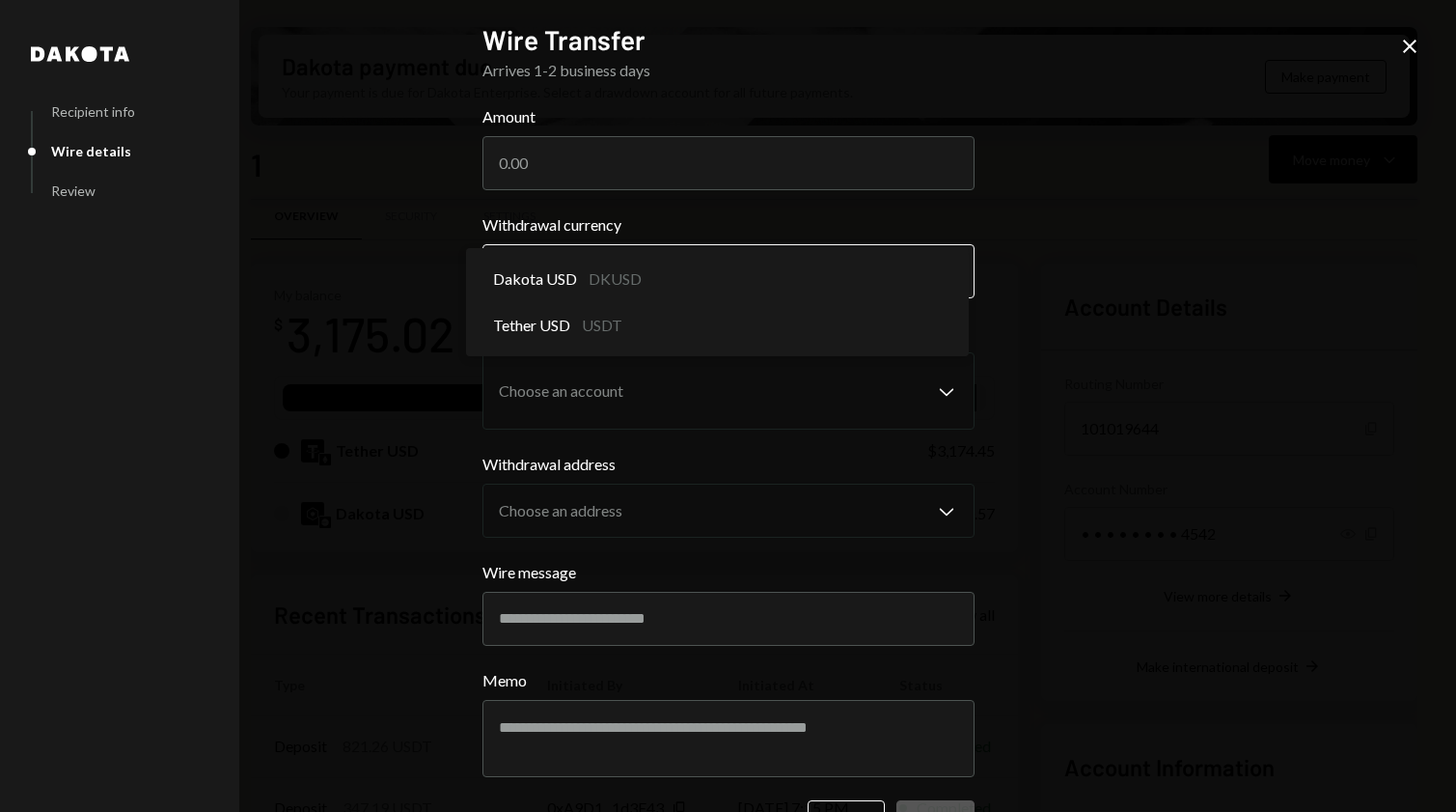
click at [755, 273] on body "M Masa Partners In... Caret Down Home Home Inbox Inbox Activities Transactions …" at bounding box center [728, 406] width 1456 height 812
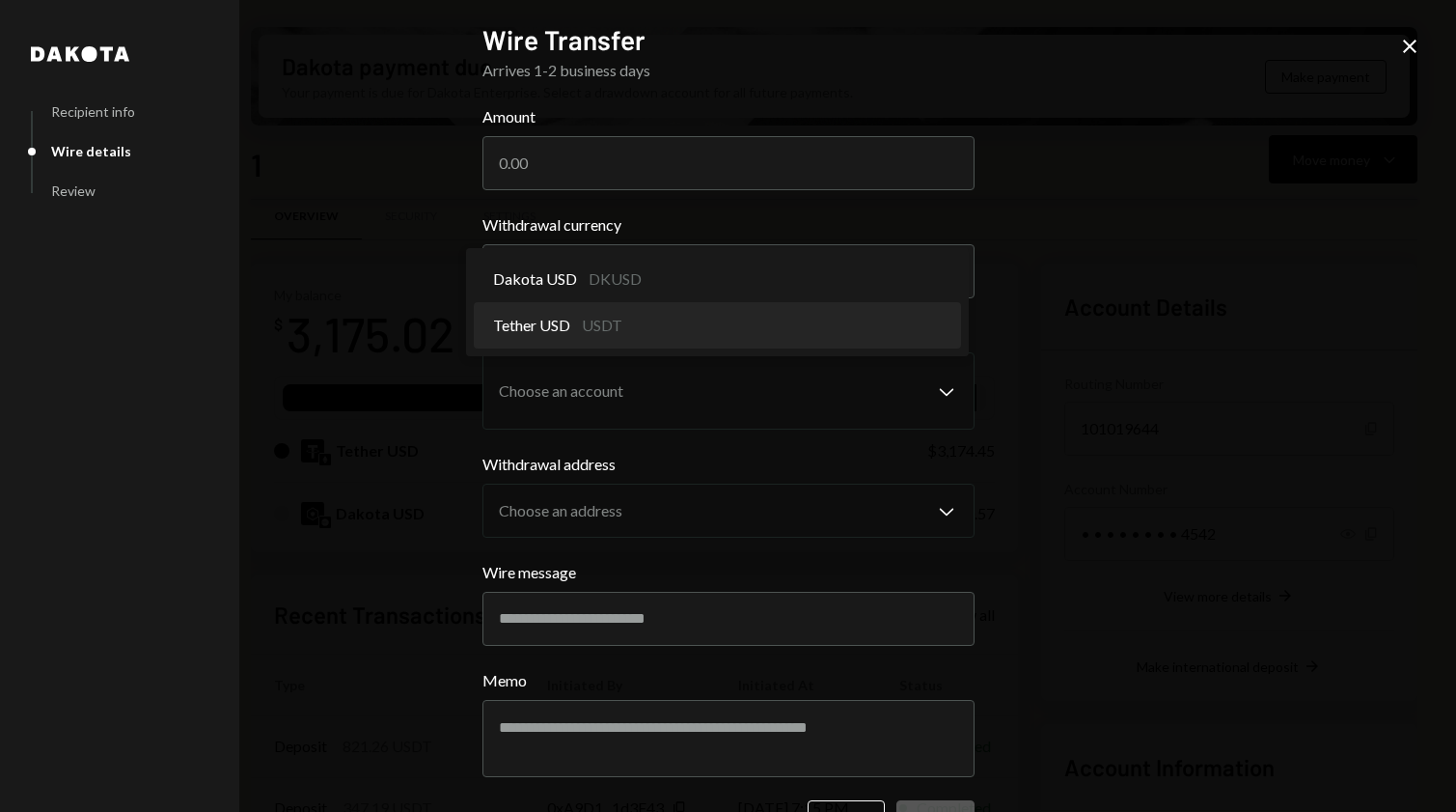
select select "****"
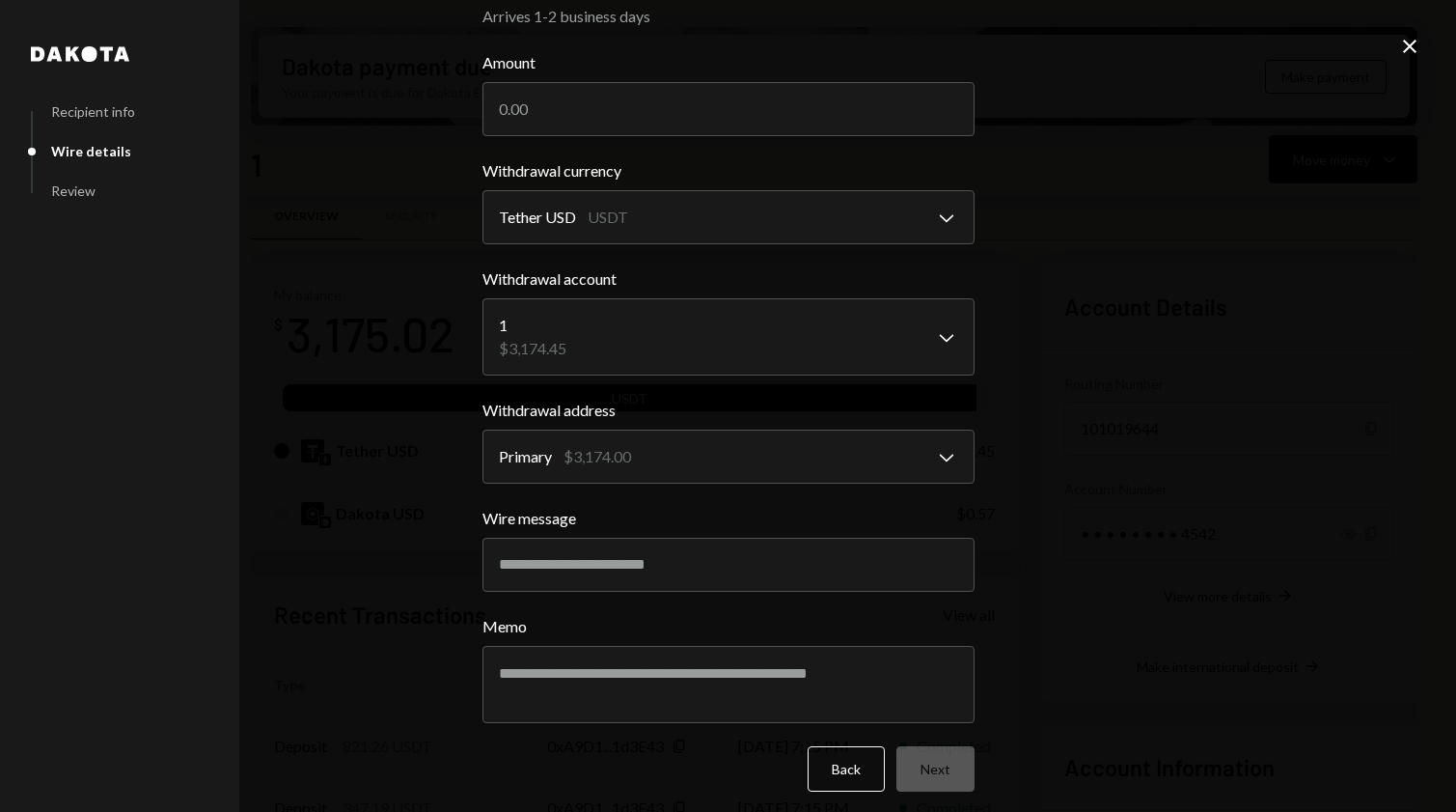
scroll to position [55, 0]
click at [850, 769] on button "Back" at bounding box center [846, 768] width 77 height 45
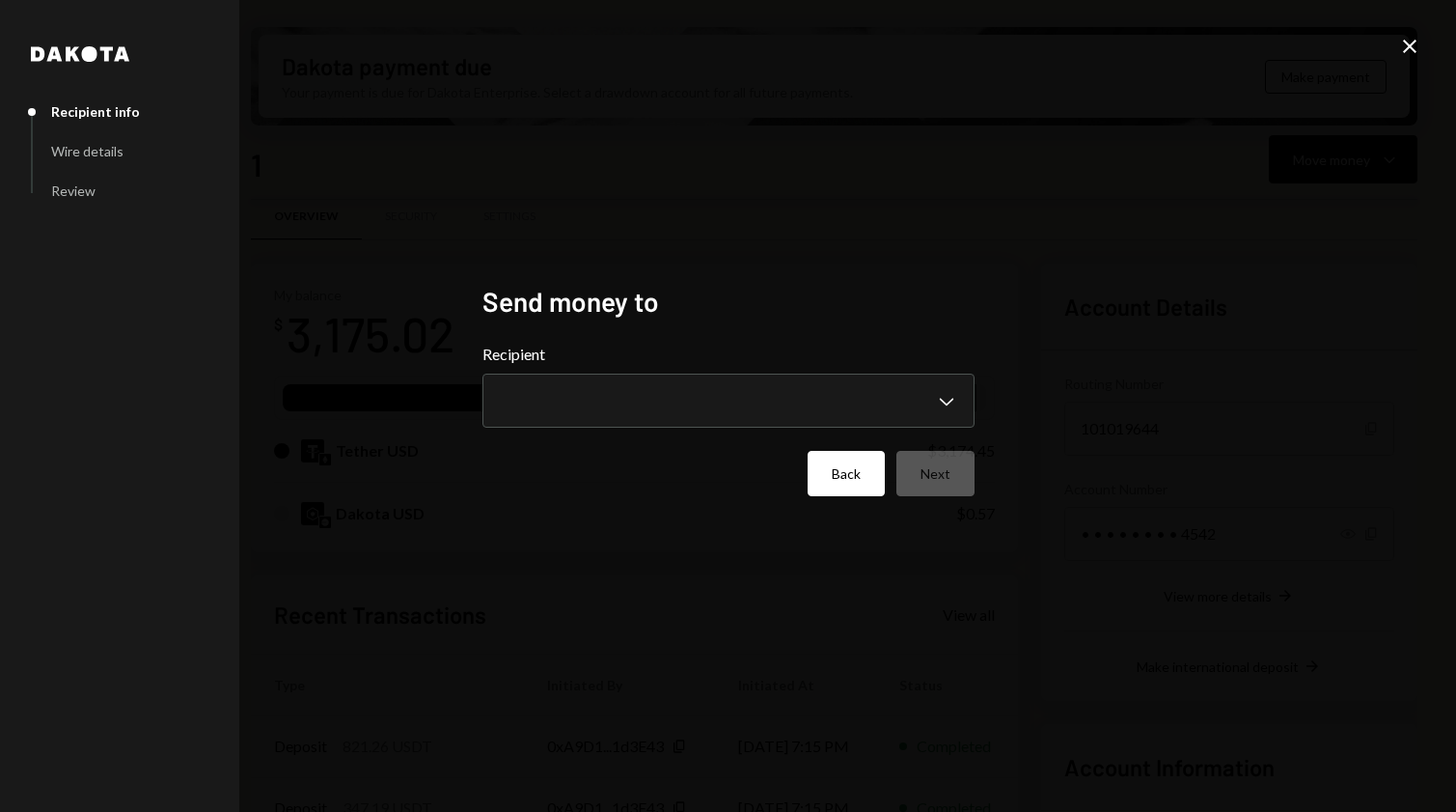
click at [850, 474] on button "Back" at bounding box center [846, 473] width 77 height 45
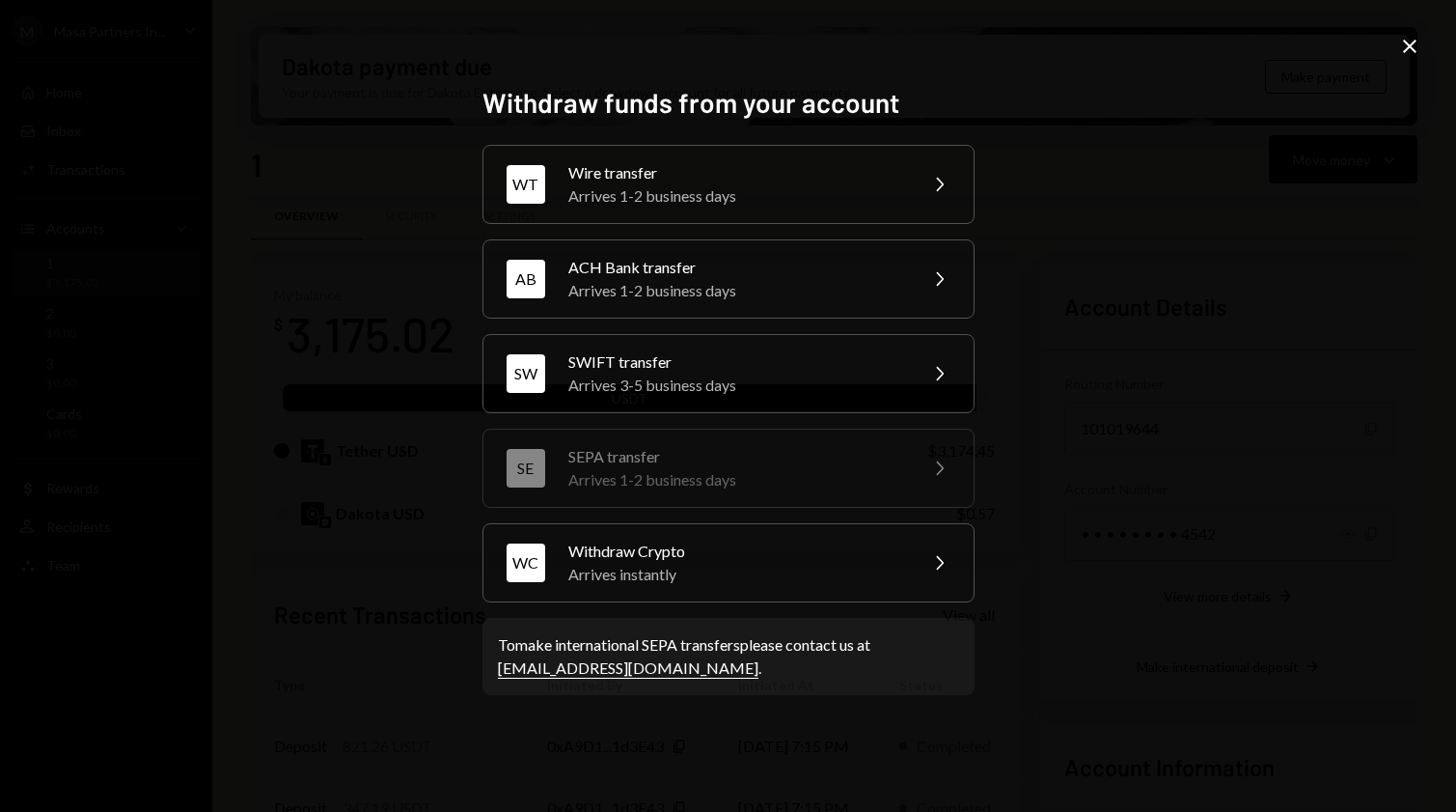
click at [1392, 44] on div "Withdraw funds from your account WT Wire transfer Arrives 1-2 business days Che…" at bounding box center [728, 406] width 1456 height 812
click at [1400, 44] on icon "Close" at bounding box center [1410, 47] width 23 height 23
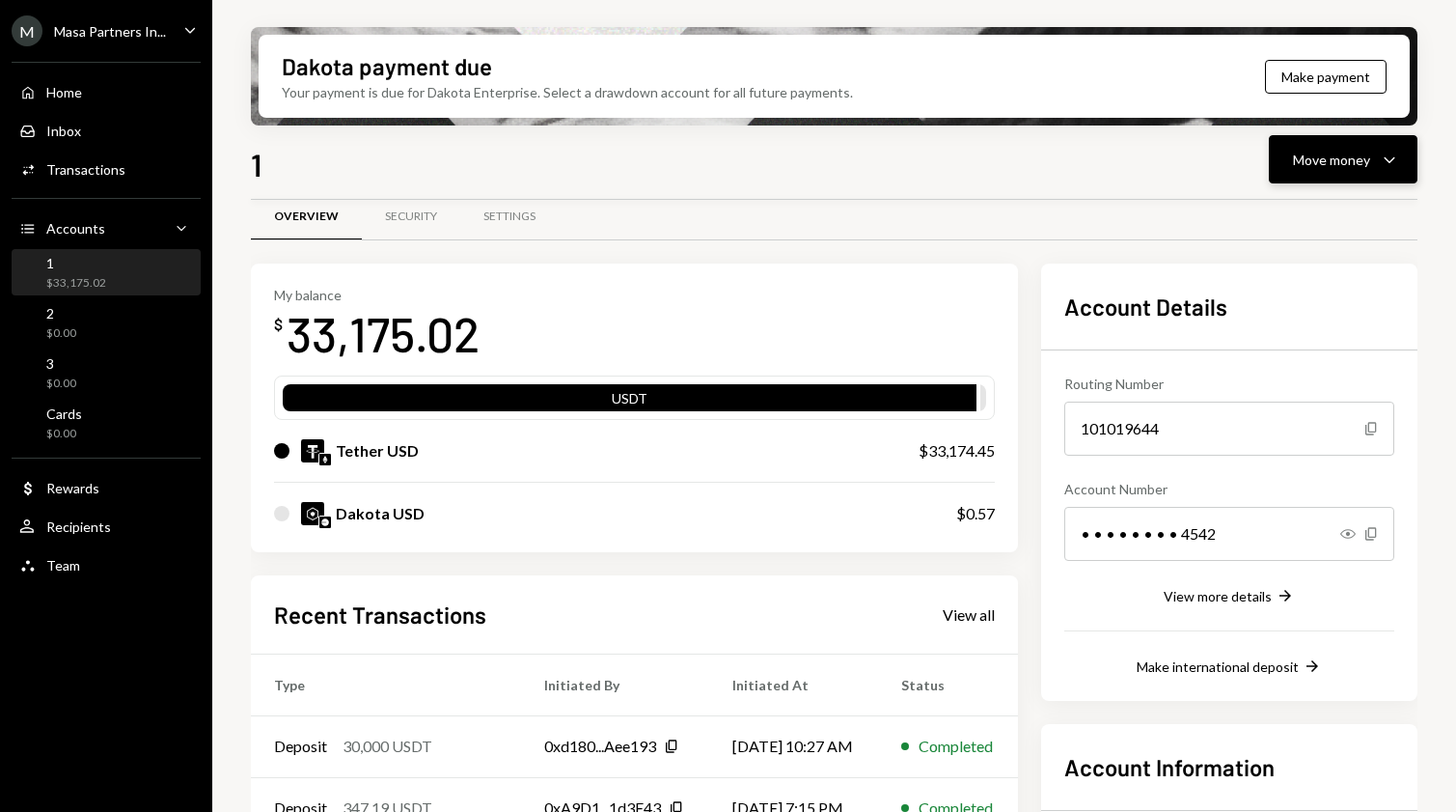
click at [1377, 173] on button "Move money Caret Down" at bounding box center [1344, 158] width 149 height 48
click at [1321, 215] on div "Send" at bounding box center [1328, 217] width 141 height 21
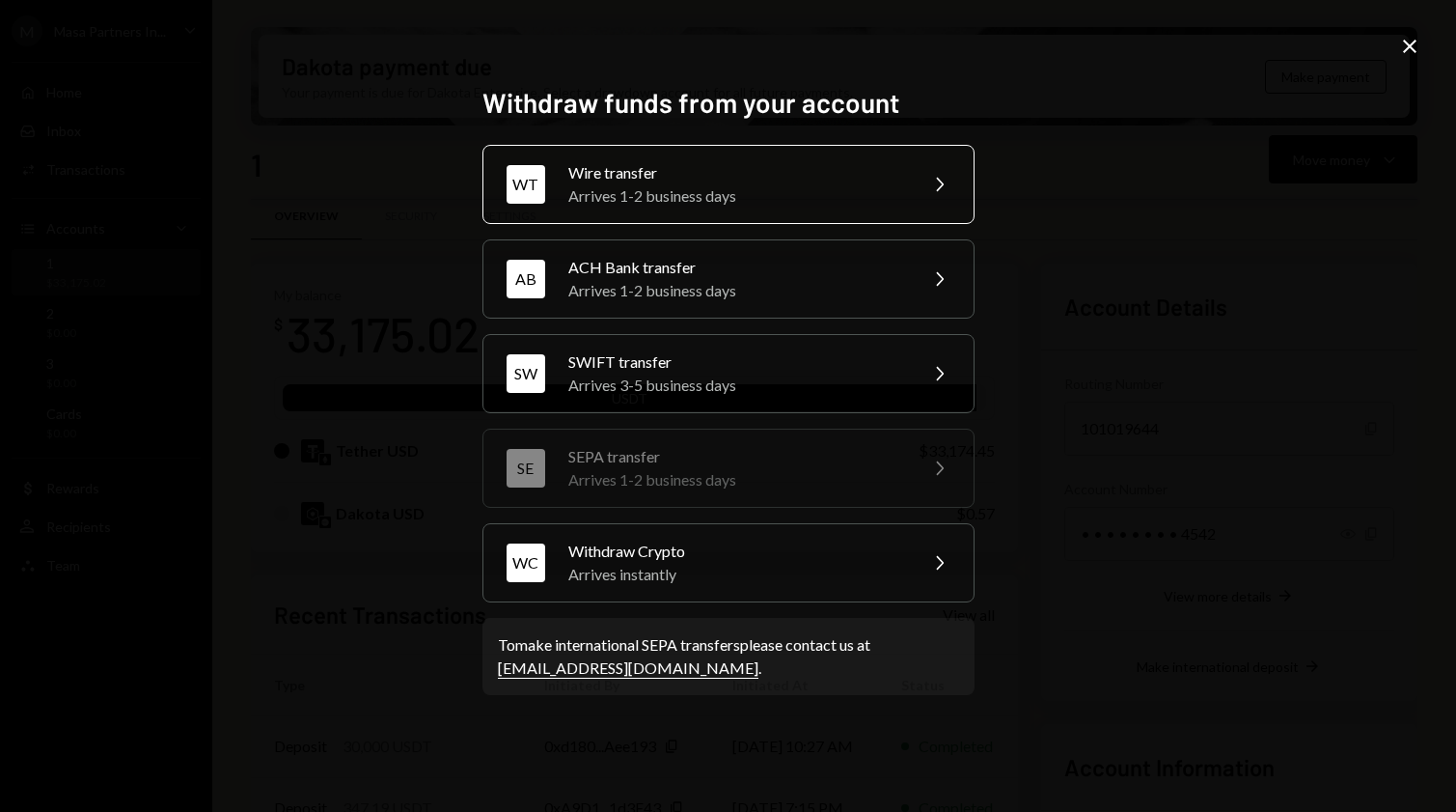
click at [710, 163] on div "Wire transfer" at bounding box center [737, 173] width 336 height 23
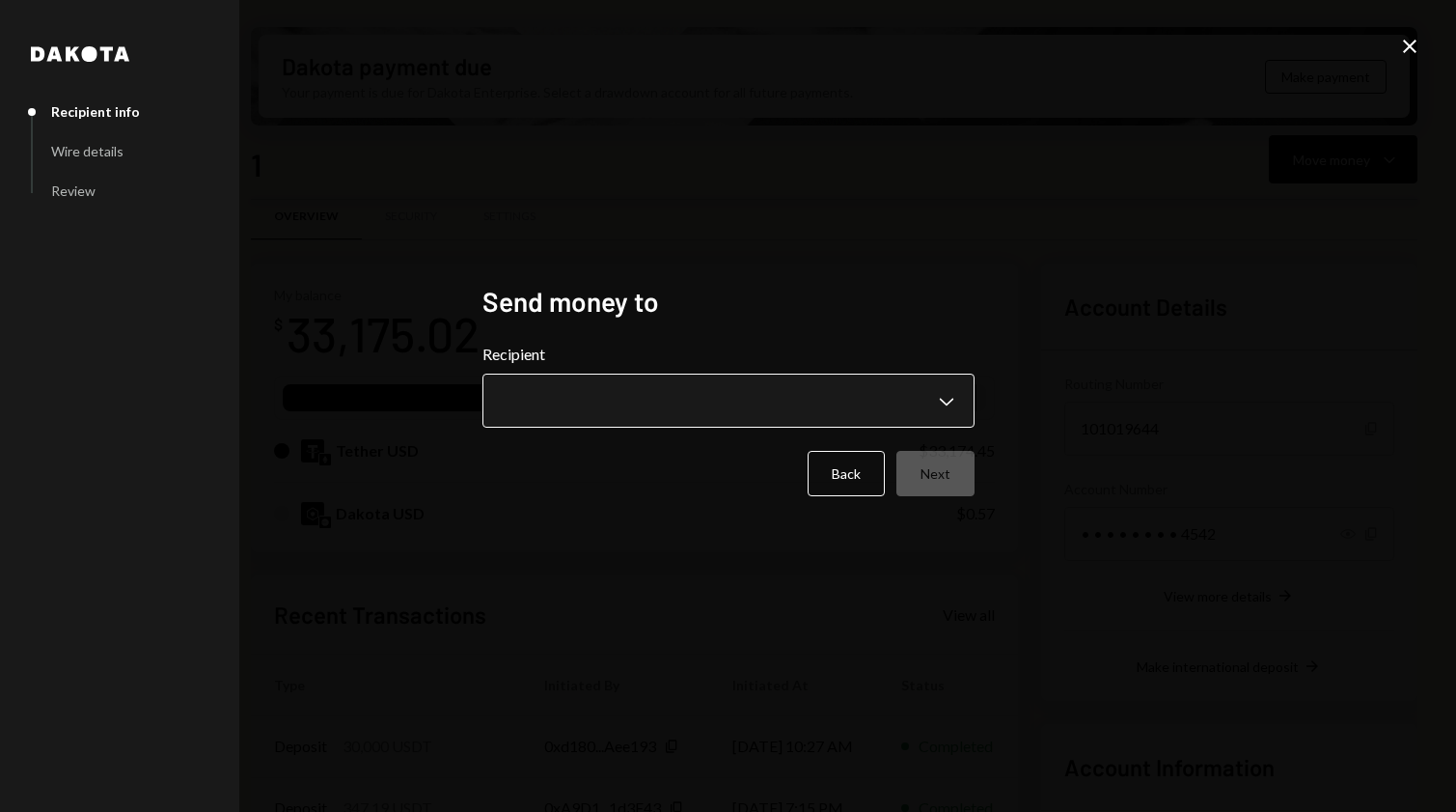
click at [934, 407] on body "M Masa Partners In... Caret Down Home Home Inbox Inbox Activities Transactions …" at bounding box center [728, 406] width 1456 height 812
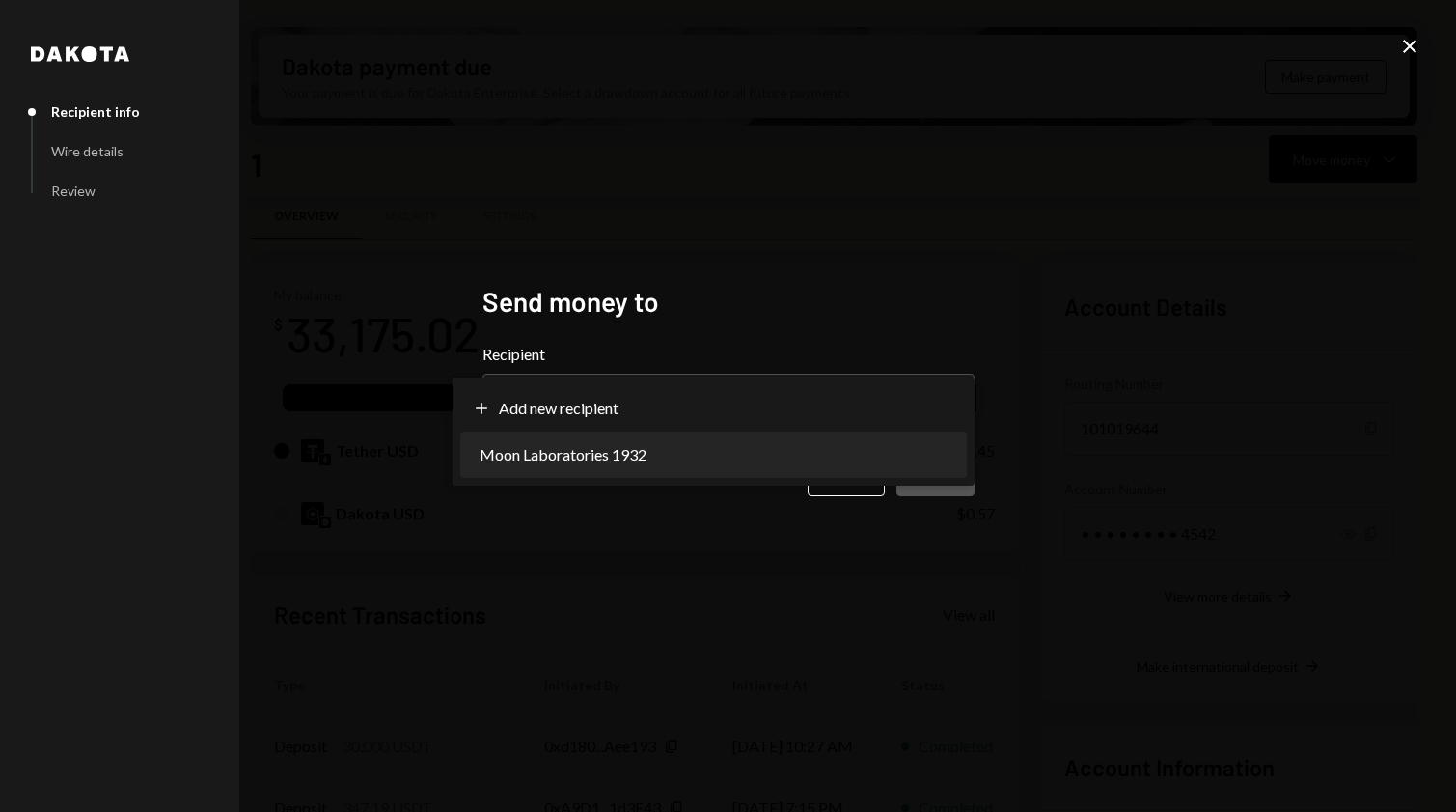
select select "**********"
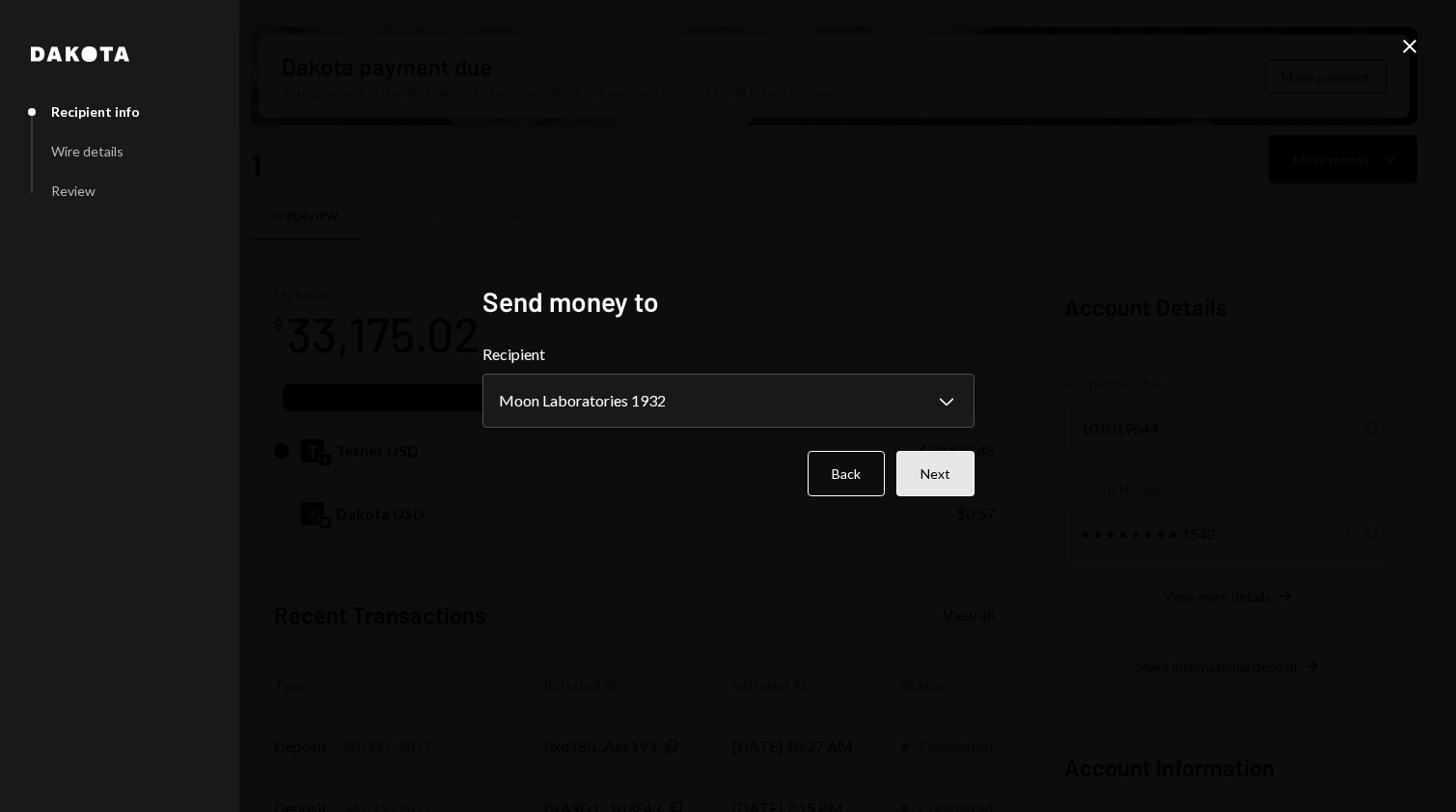
click at [948, 492] on button "Next" at bounding box center [936, 473] width 78 height 45
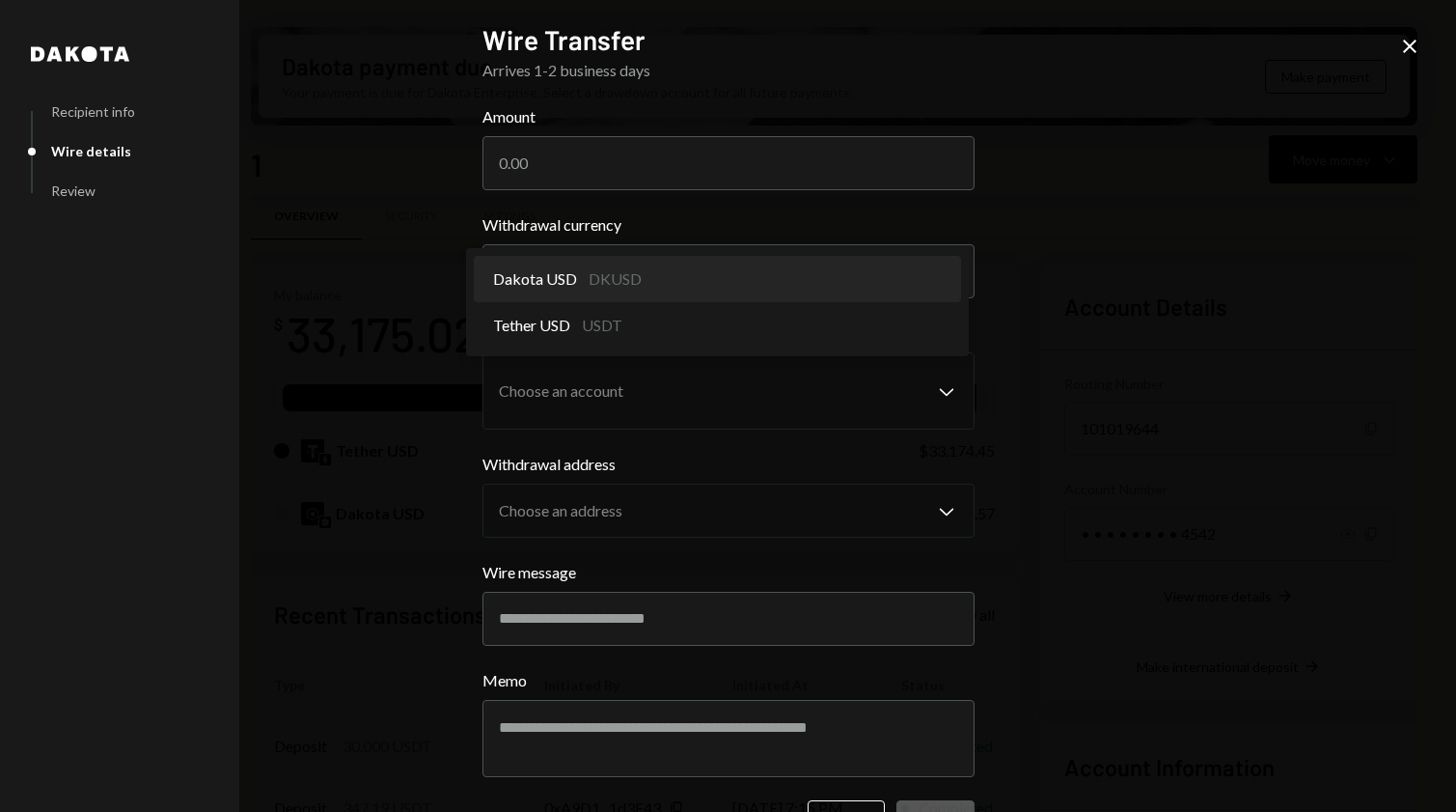
click at [645, 276] on body "M Masa Partners In... Caret Down Home Home Inbox Inbox Activities Transactions …" at bounding box center [728, 406] width 1456 height 812
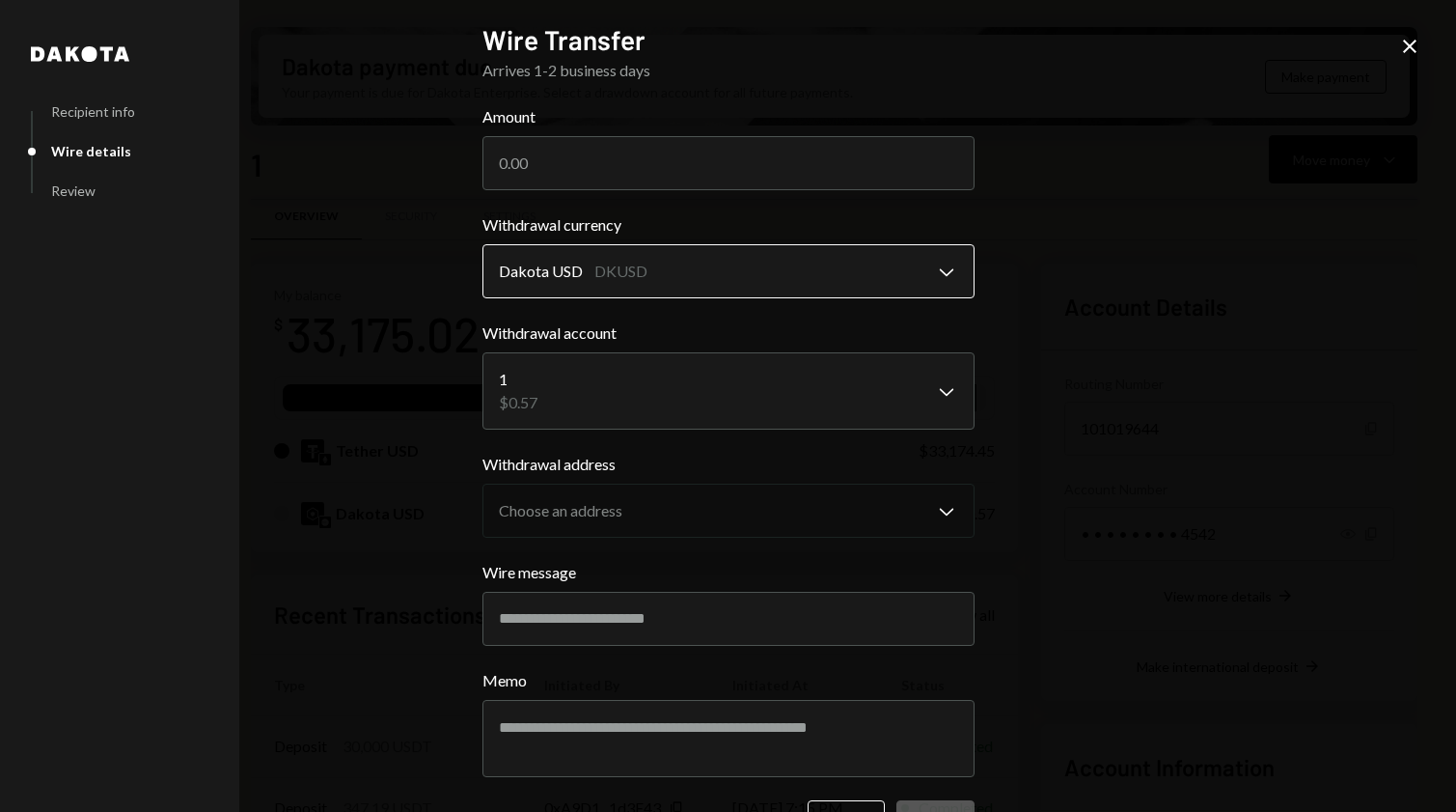
click at [619, 275] on body "M Masa Partners In... Caret Down Home Home Inbox Inbox Activities Transactions …" at bounding box center [728, 406] width 1456 height 812
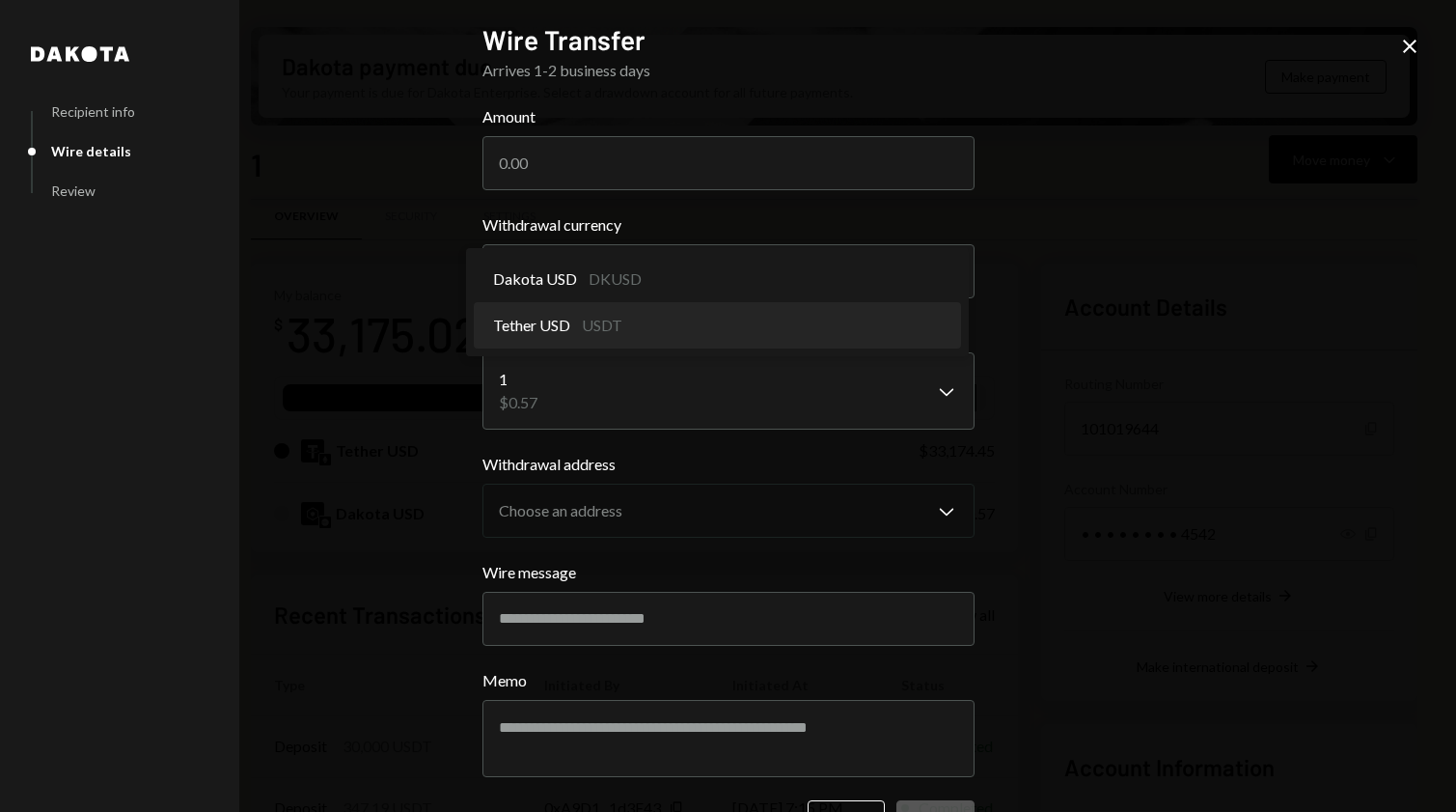
select select "****"
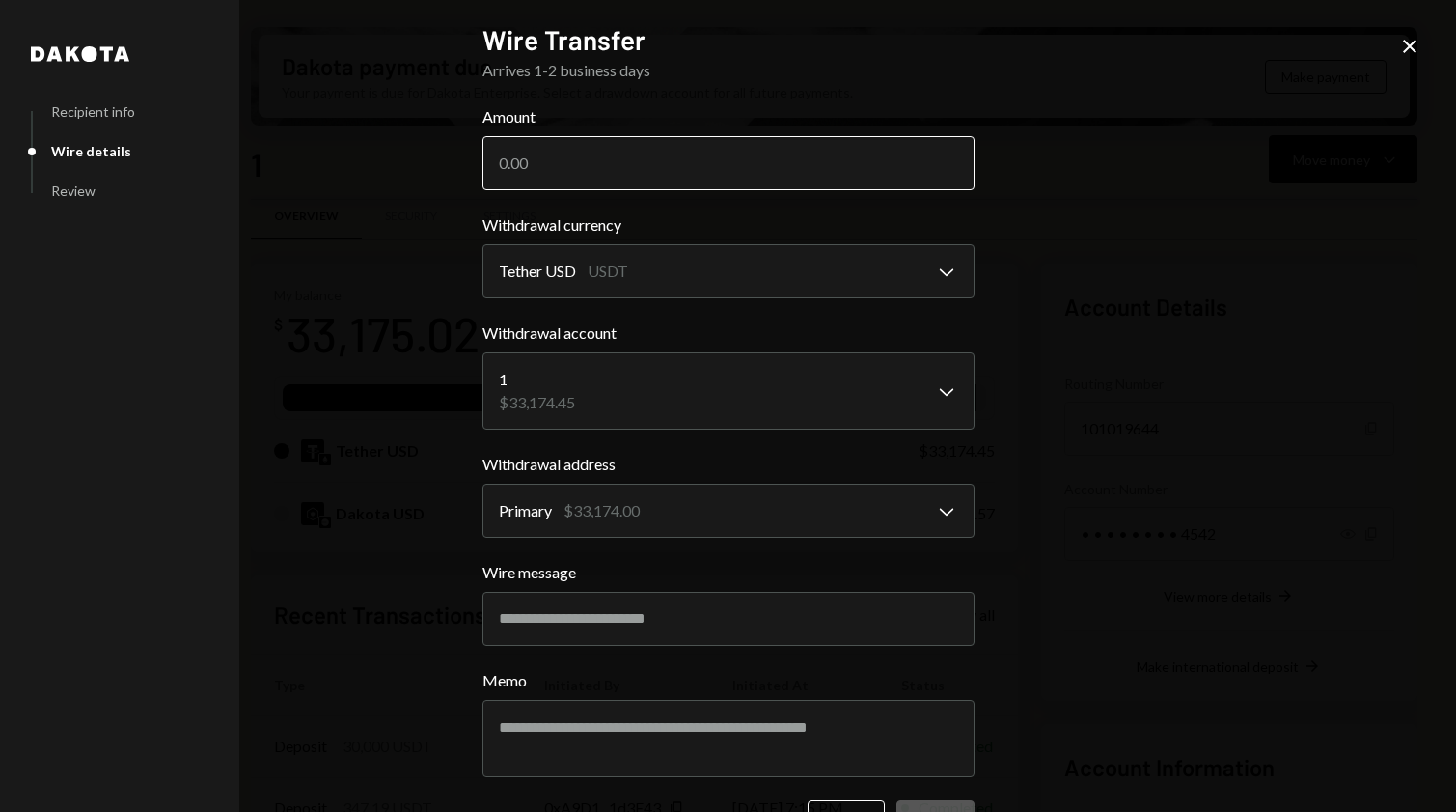
click at [577, 160] on input "Amount" at bounding box center [729, 162] width 492 height 54
type input "30000"
click at [1066, 415] on div "**********" at bounding box center [728, 406] width 1456 height 812
click at [650, 622] on input "Wire message" at bounding box center [729, 618] width 492 height 54
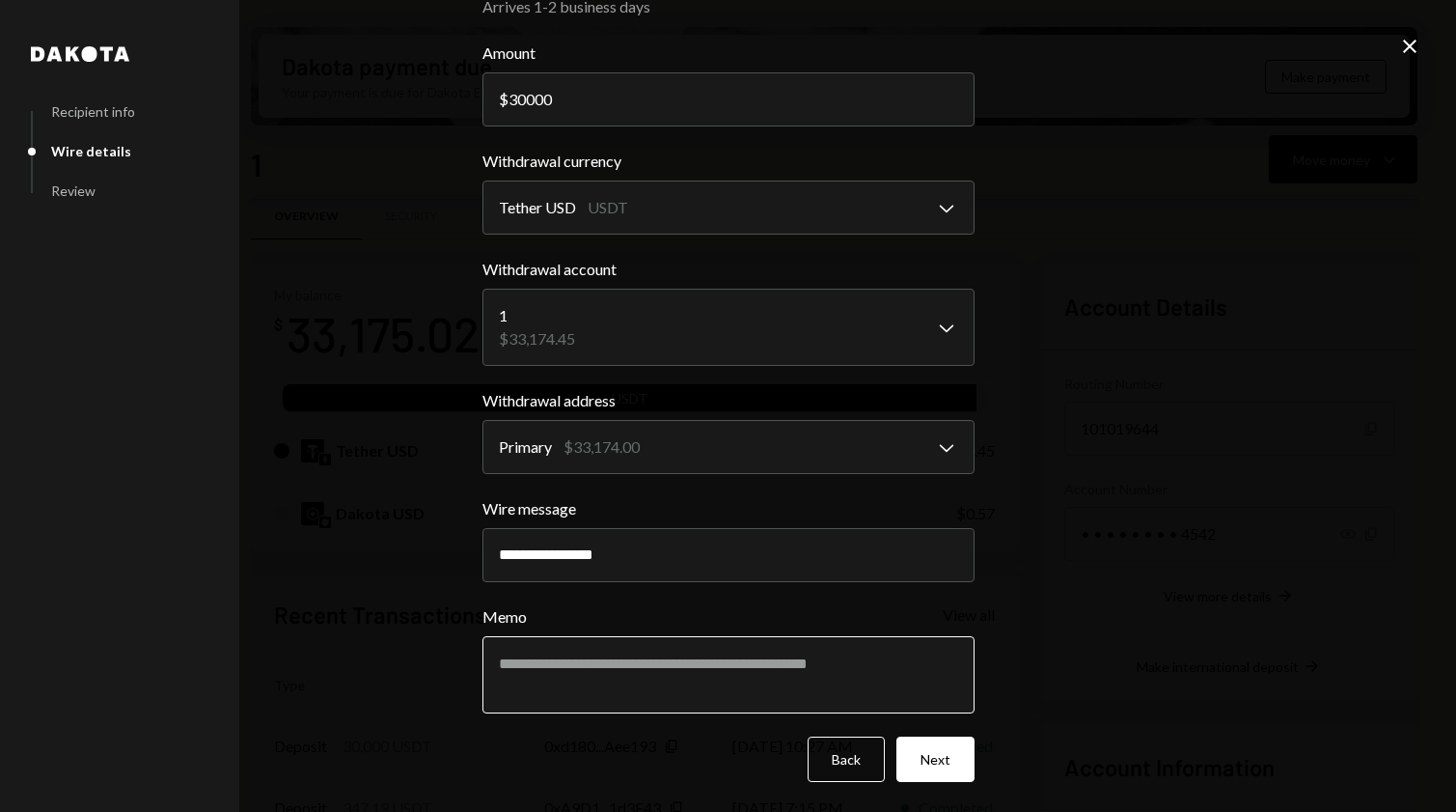
type input "**********"
click at [782, 669] on textarea "Memo" at bounding box center [729, 674] width 492 height 77
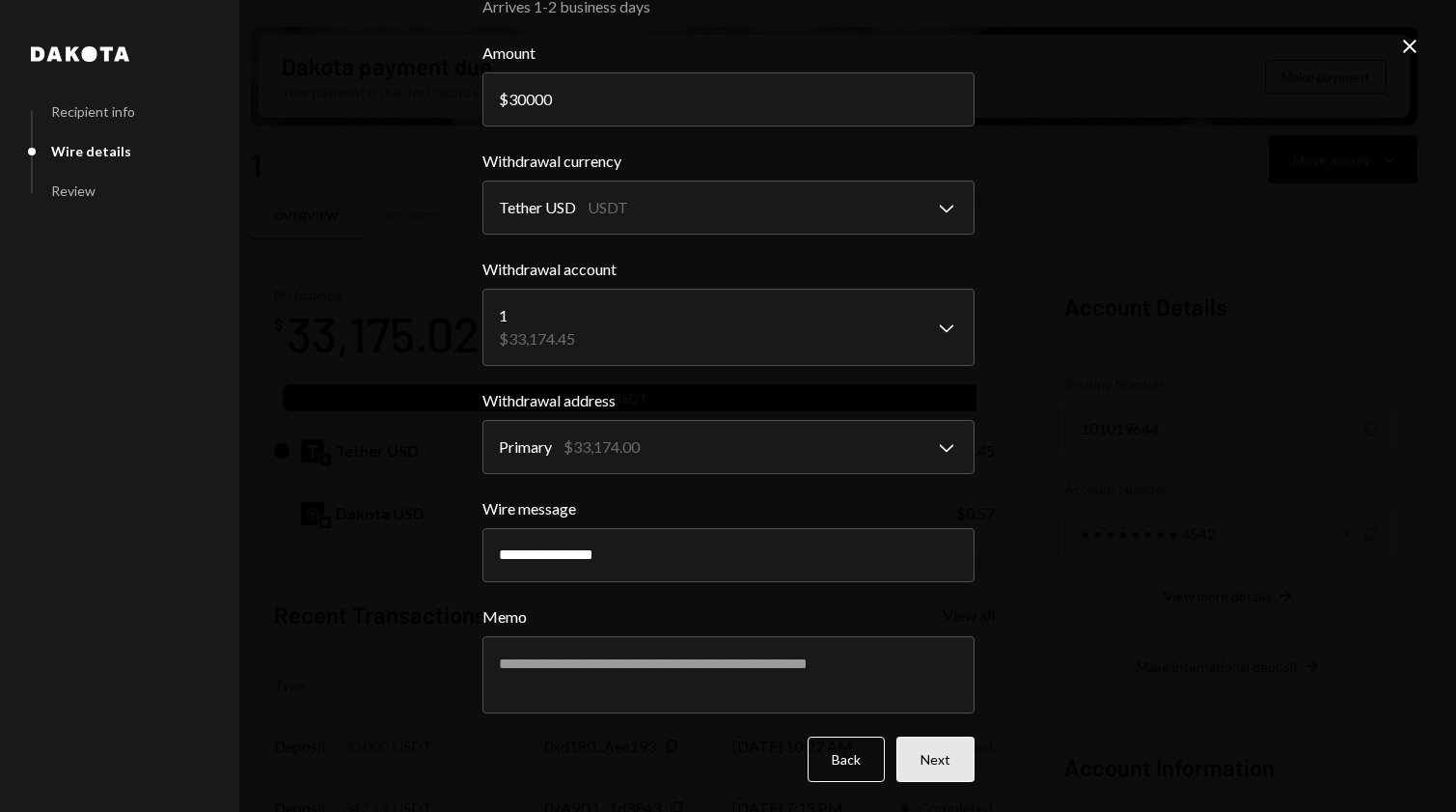
click at [934, 754] on button "Next" at bounding box center [936, 759] width 78 height 45
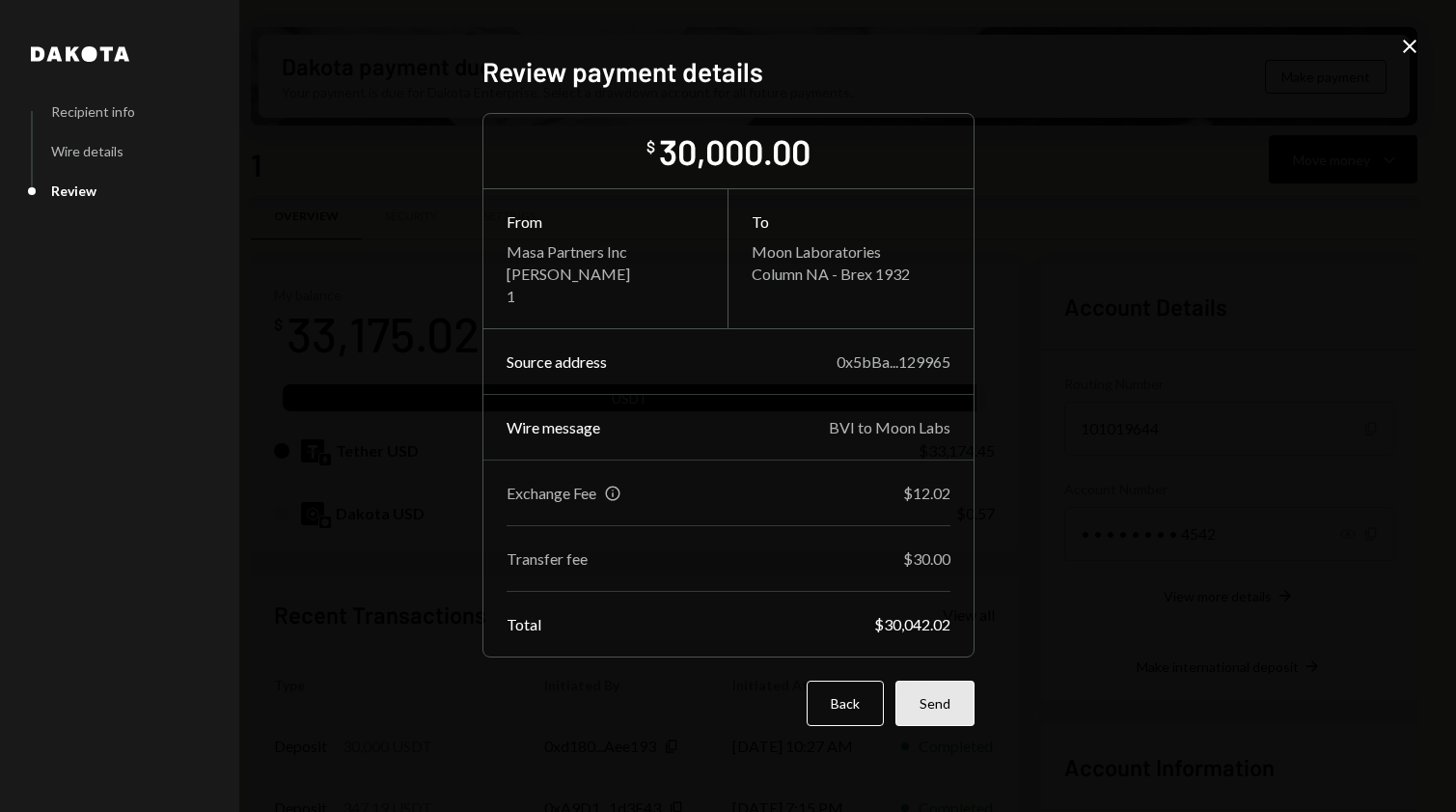
click at [950, 714] on button "Send" at bounding box center [935, 703] width 79 height 45
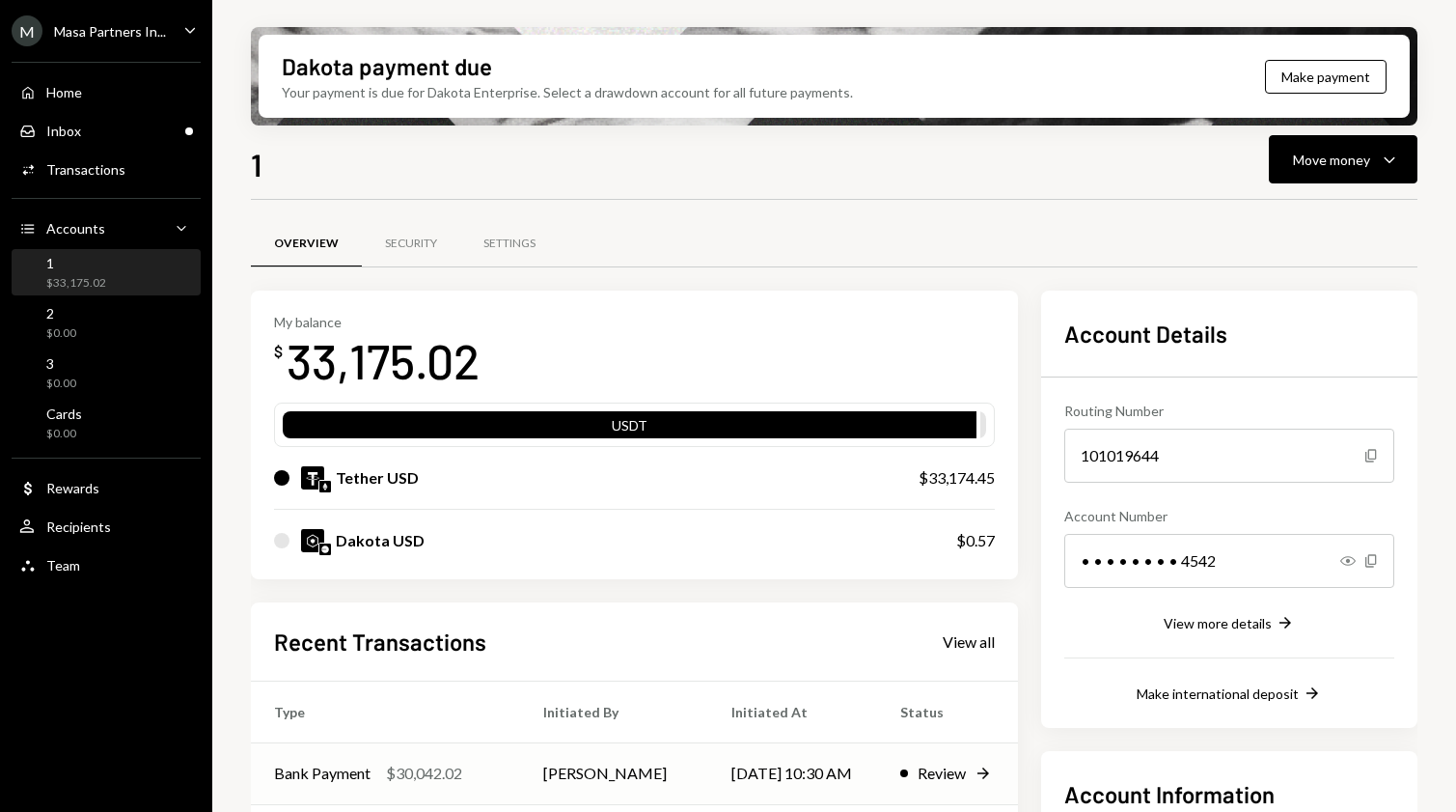
click at [905, 775] on td "Review Right Arrow" at bounding box center [948, 773] width 141 height 62
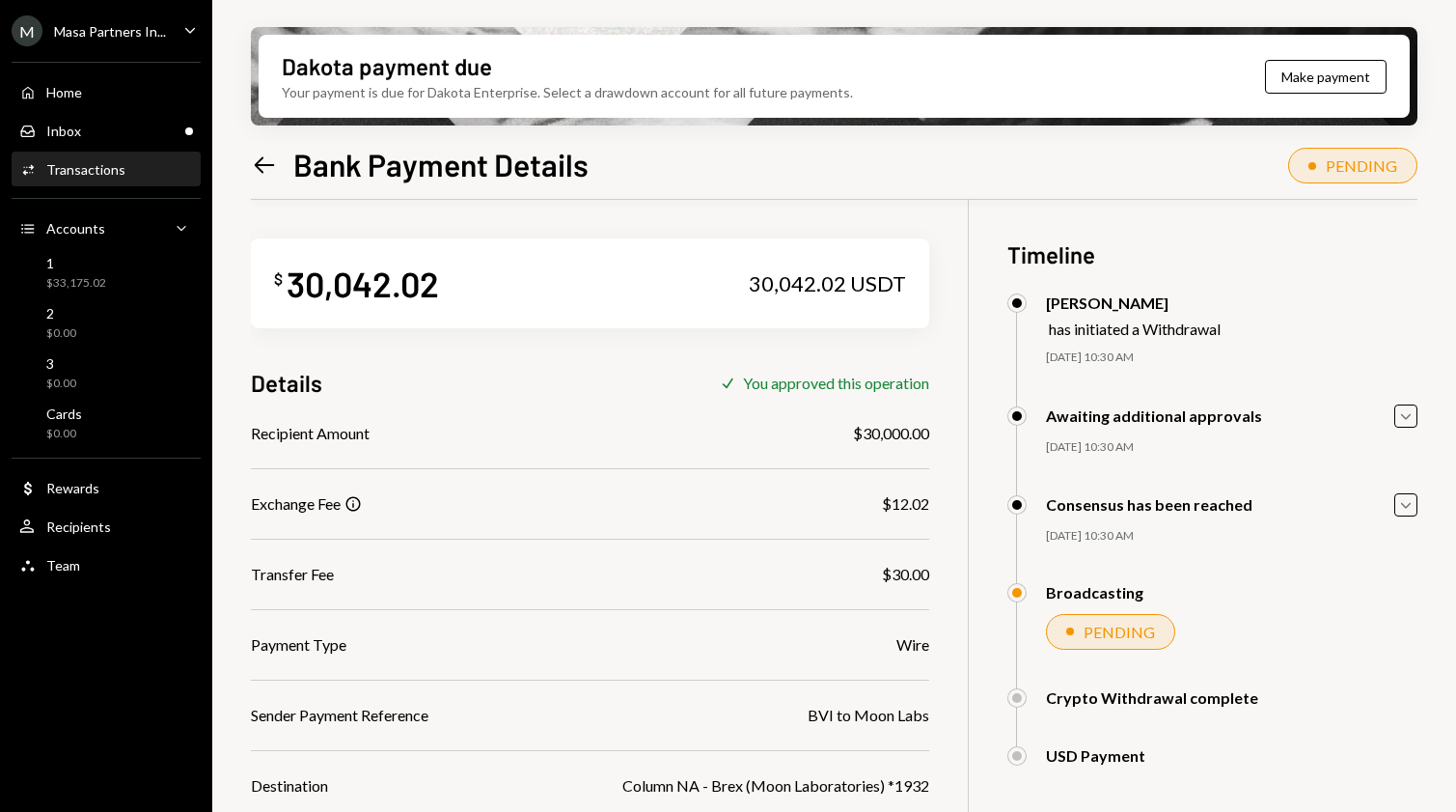
scroll to position [154, 0]
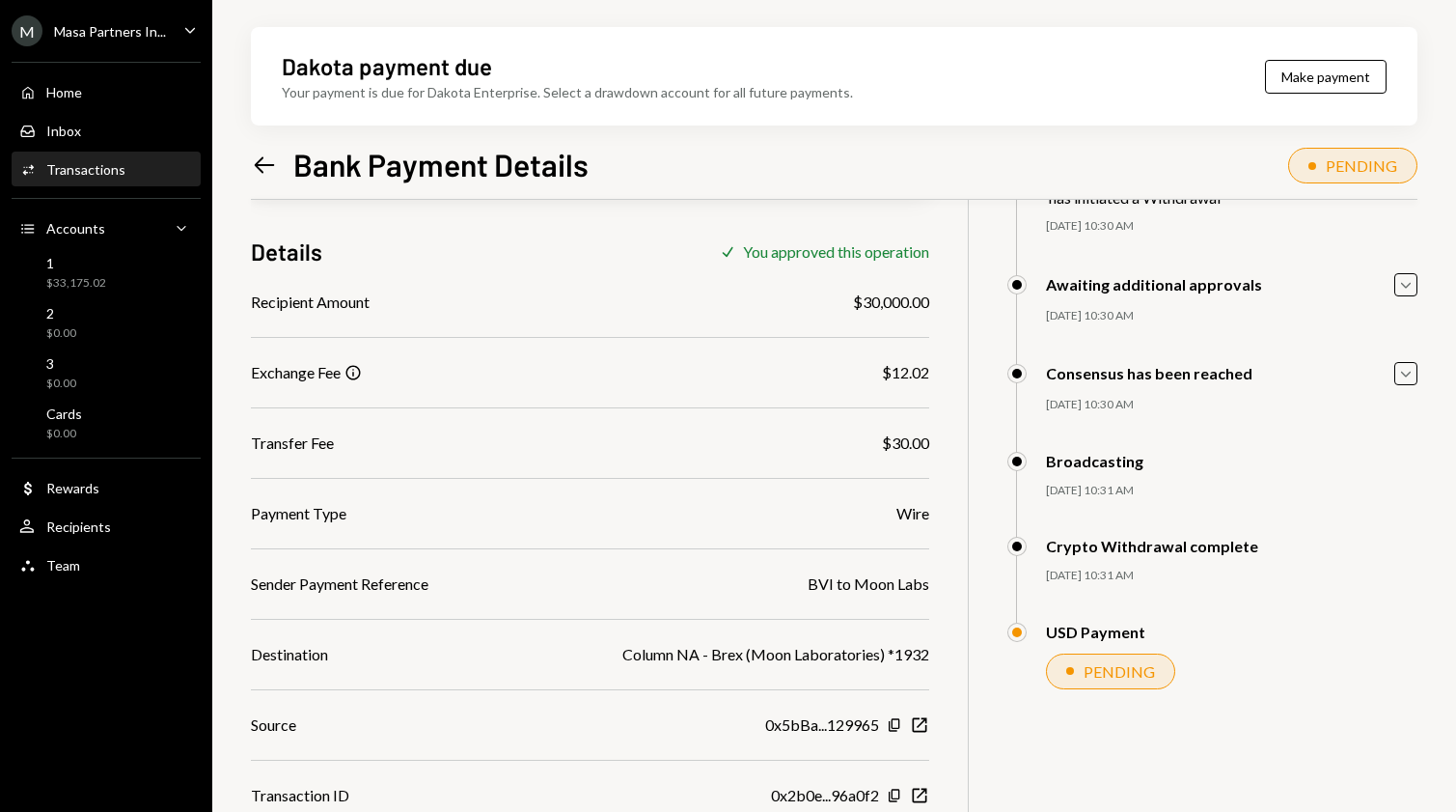
scroll to position [154, 0]
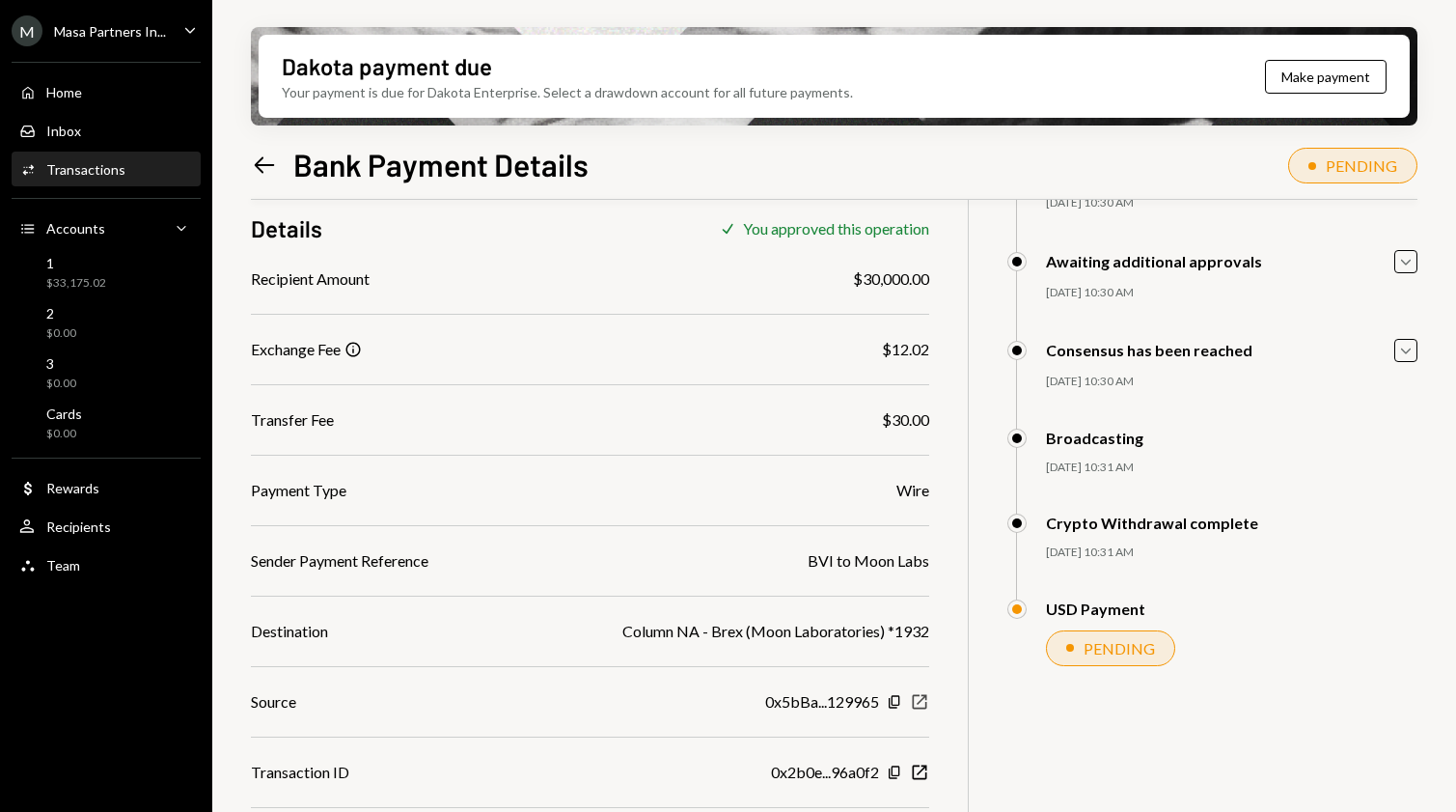
click at [922, 703] on icon "New Window" at bounding box center [920, 702] width 20 height 20
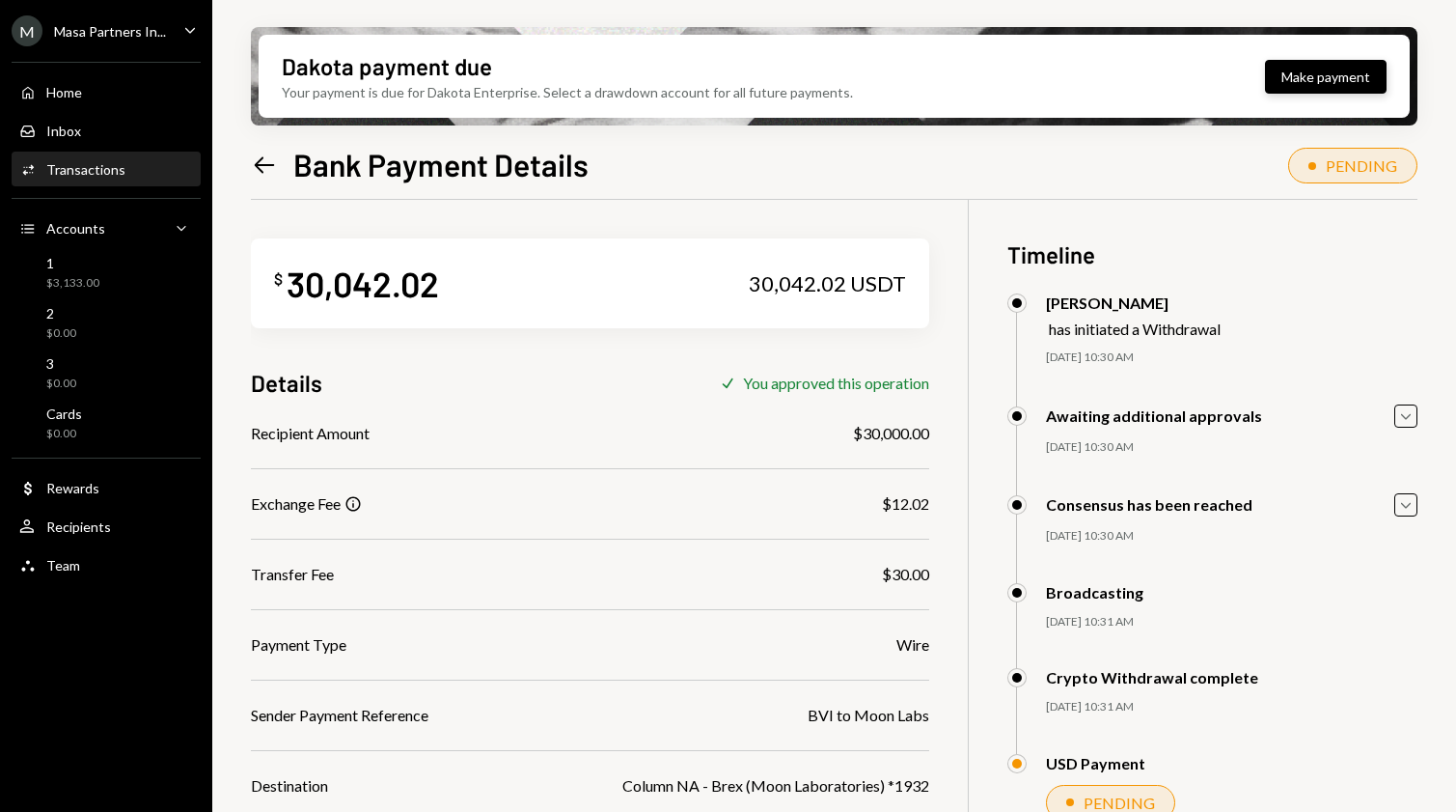
click at [1356, 80] on button "Make payment" at bounding box center [1326, 76] width 121 height 34
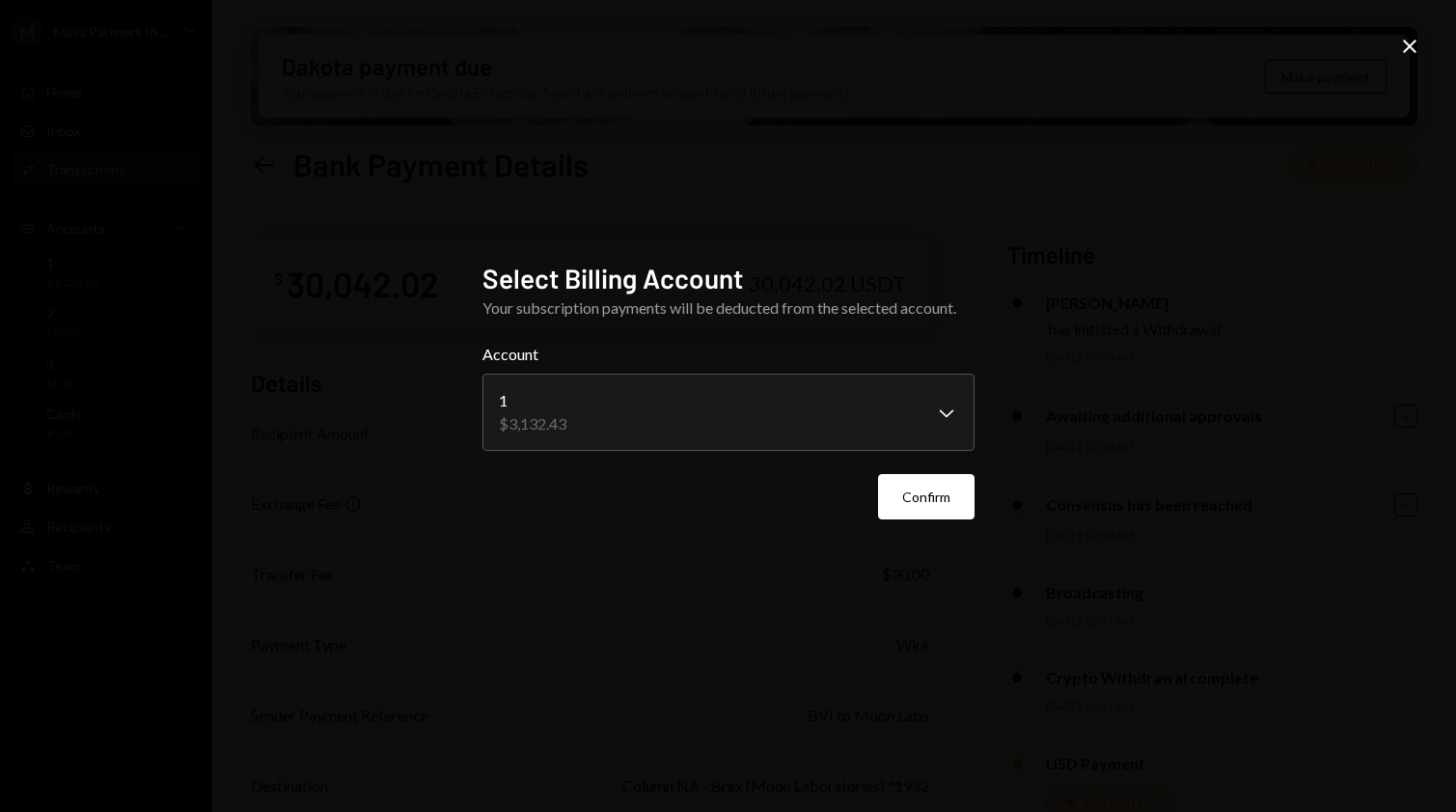
click at [1393, 45] on div "**********" at bounding box center [728, 406] width 1456 height 812
click at [1402, 47] on icon "Close" at bounding box center [1410, 47] width 23 height 23
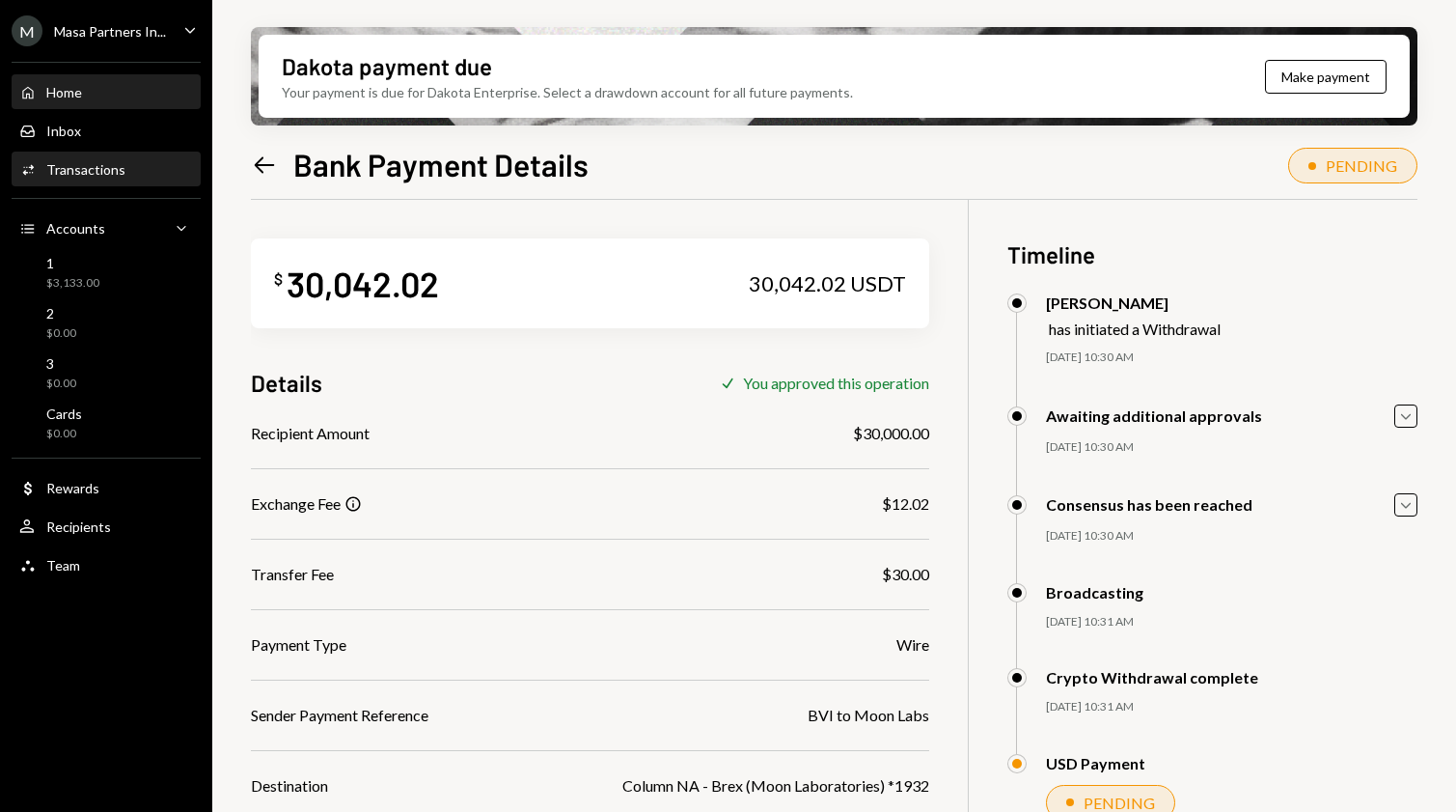
click at [41, 103] on div "Home Home" at bounding box center [107, 93] width 174 height 33
